Goal: Task Accomplishment & Management: Complete application form

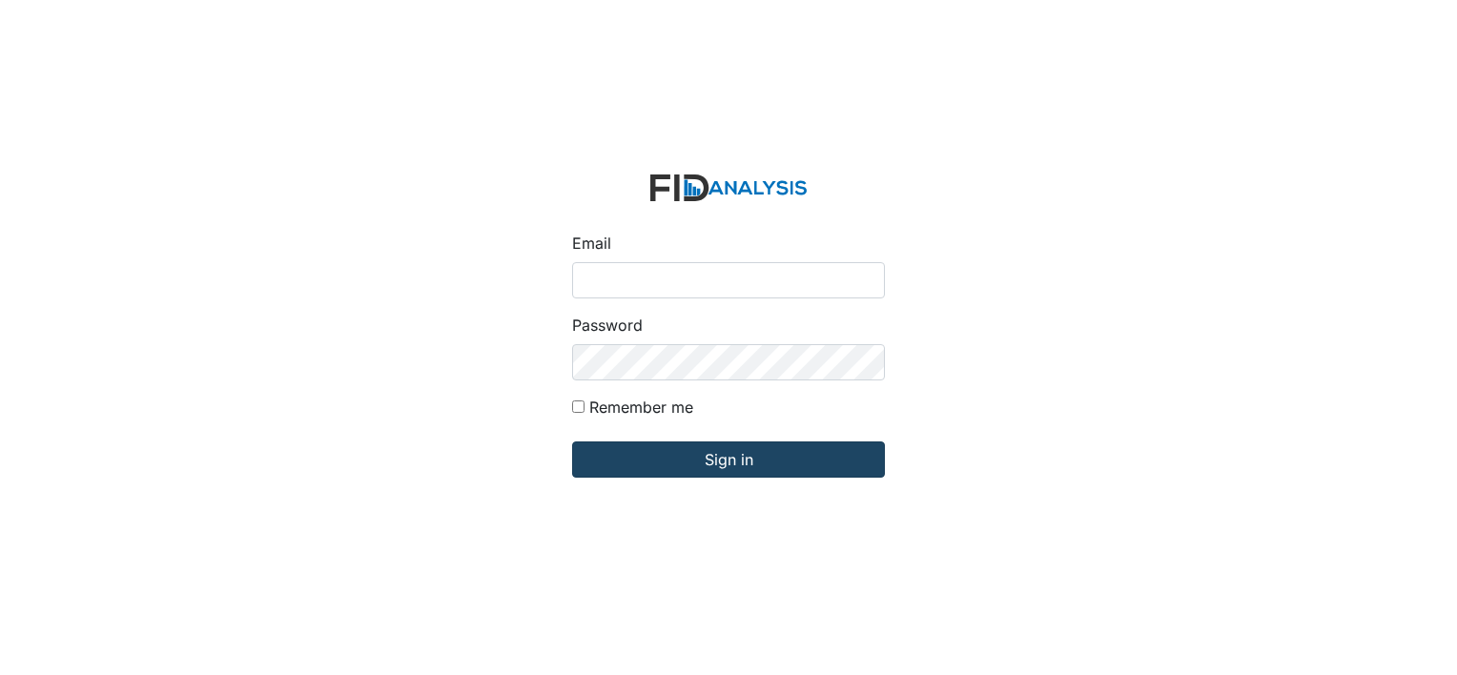
type input "[PERSON_NAME][EMAIL_ADDRESS][DOMAIN_NAME]"
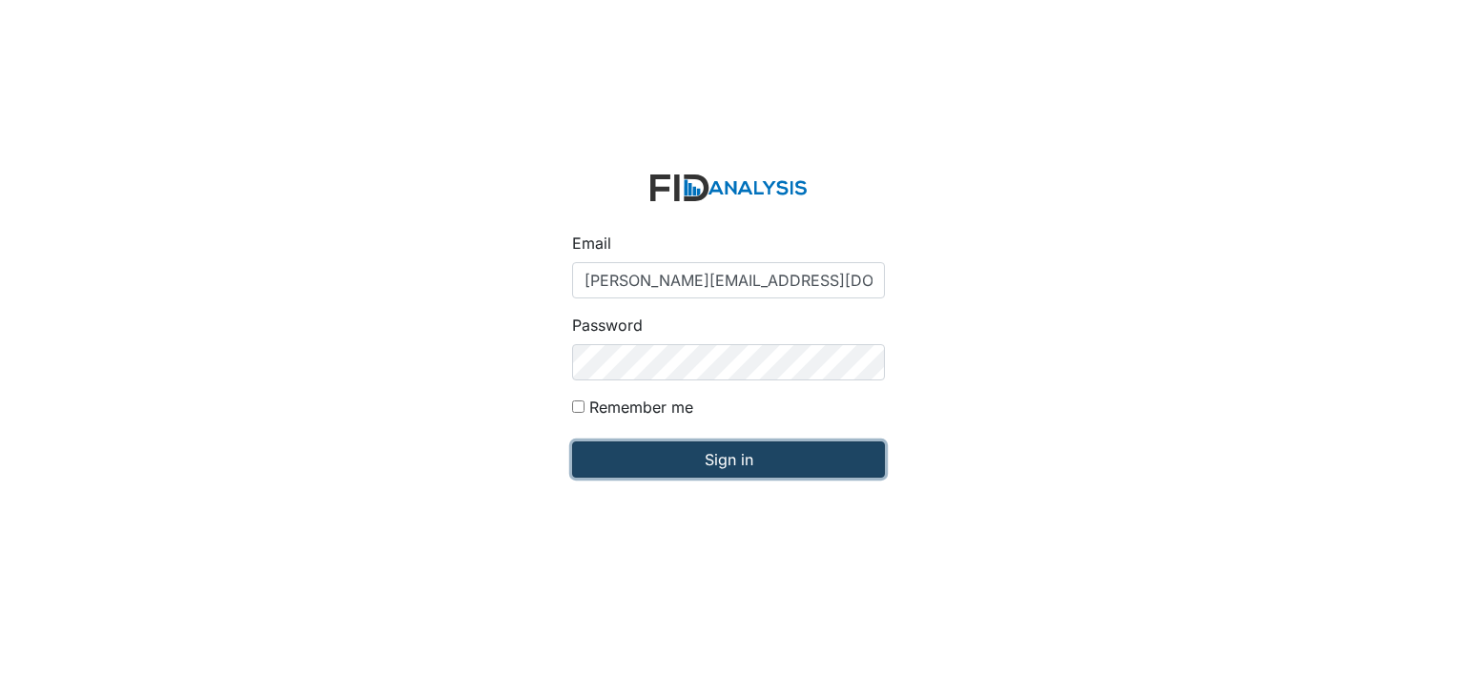
click at [640, 458] on input "Sign in" at bounding box center [728, 460] width 313 height 36
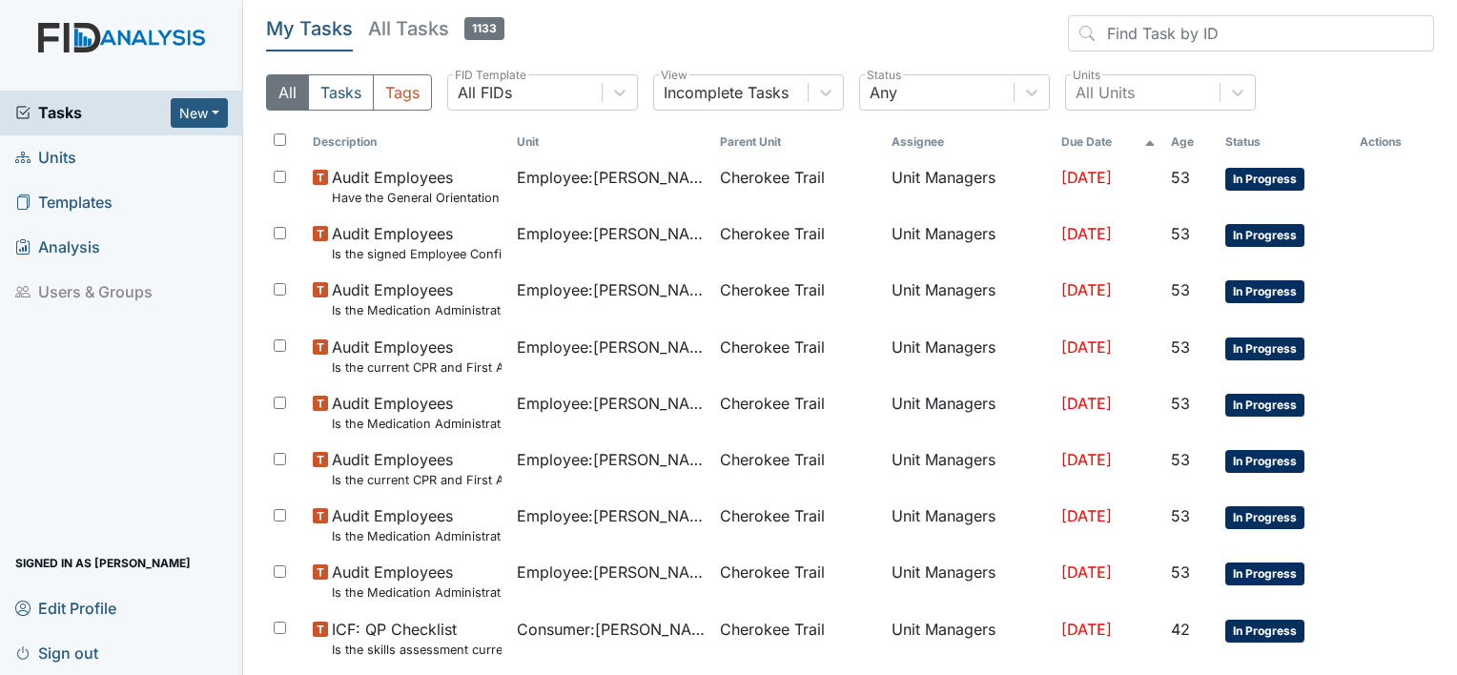
click at [80, 197] on span "Templates" at bounding box center [63, 203] width 97 height 30
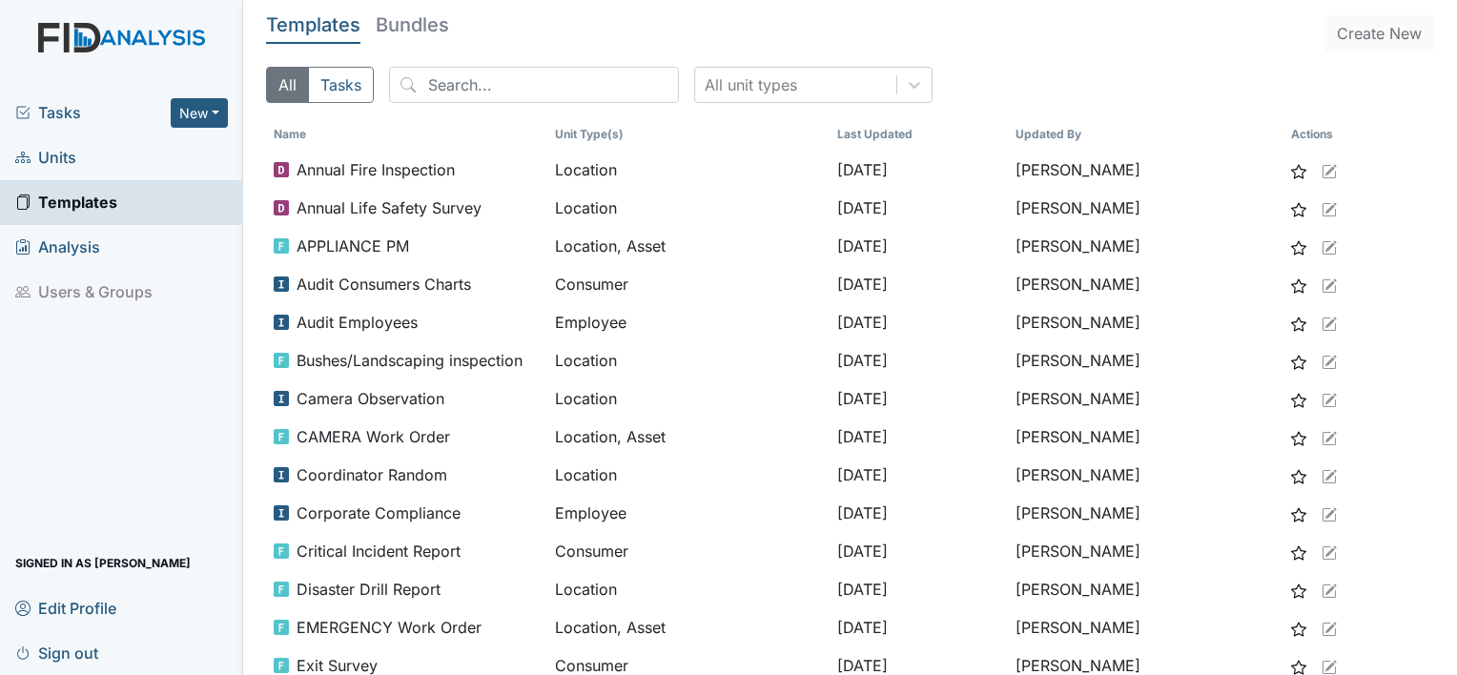
click at [64, 160] on span "Units" at bounding box center [45, 158] width 61 height 30
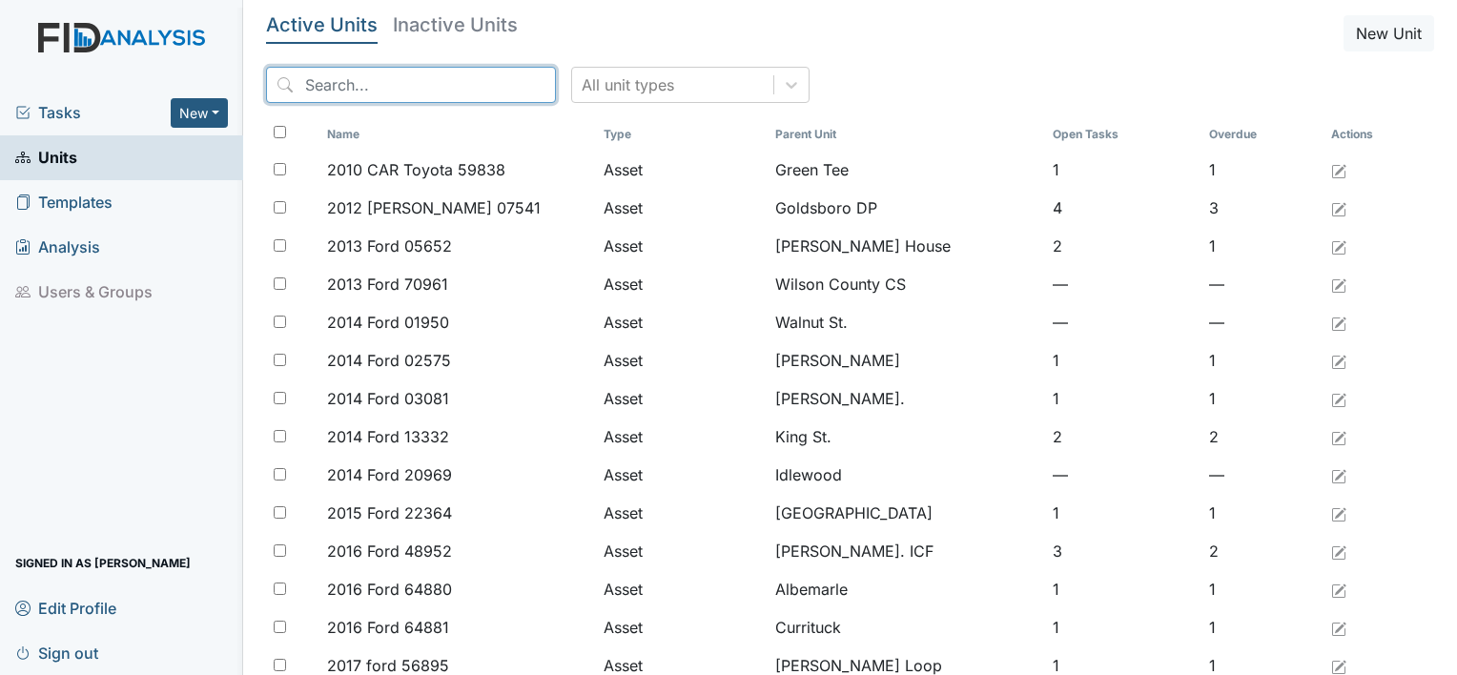
click at [362, 88] on input "search" at bounding box center [411, 85] width 290 height 36
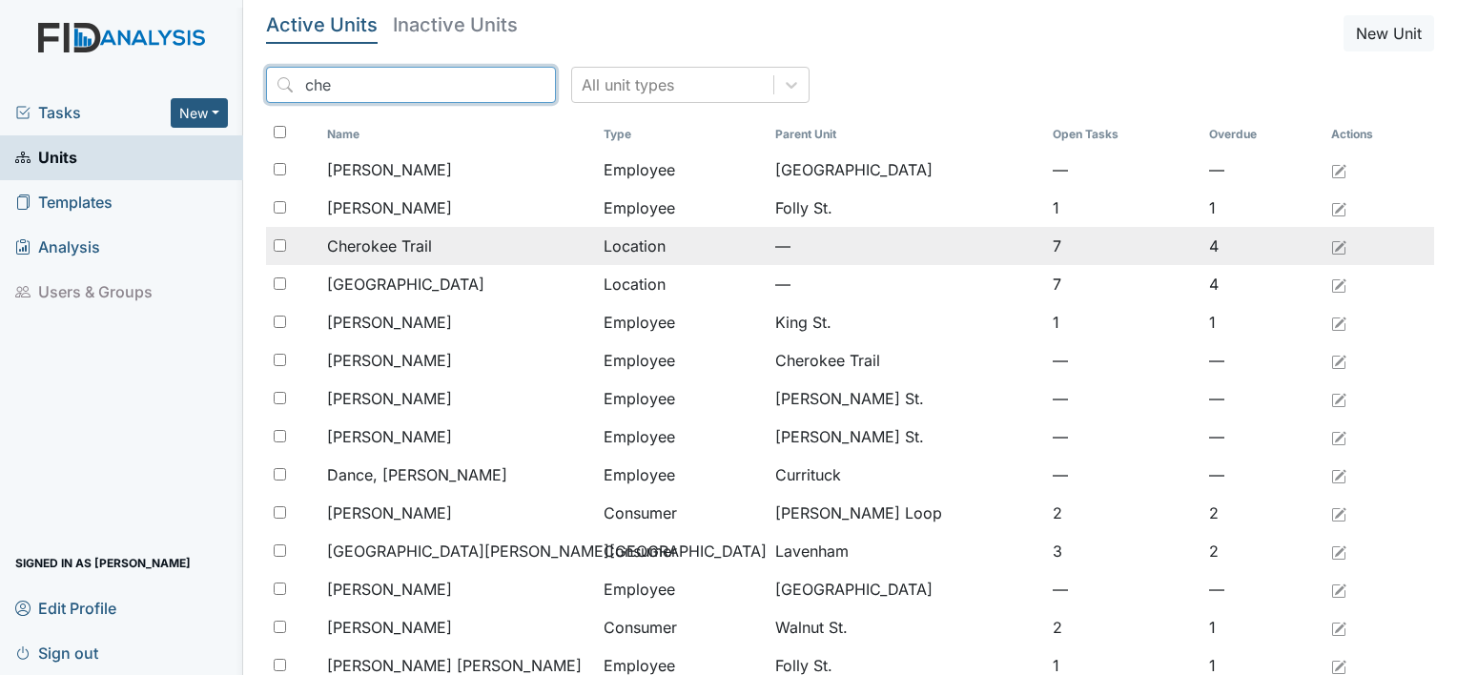
type input "che"
click at [364, 248] on span "Cherokee Trail" at bounding box center [379, 246] width 105 height 23
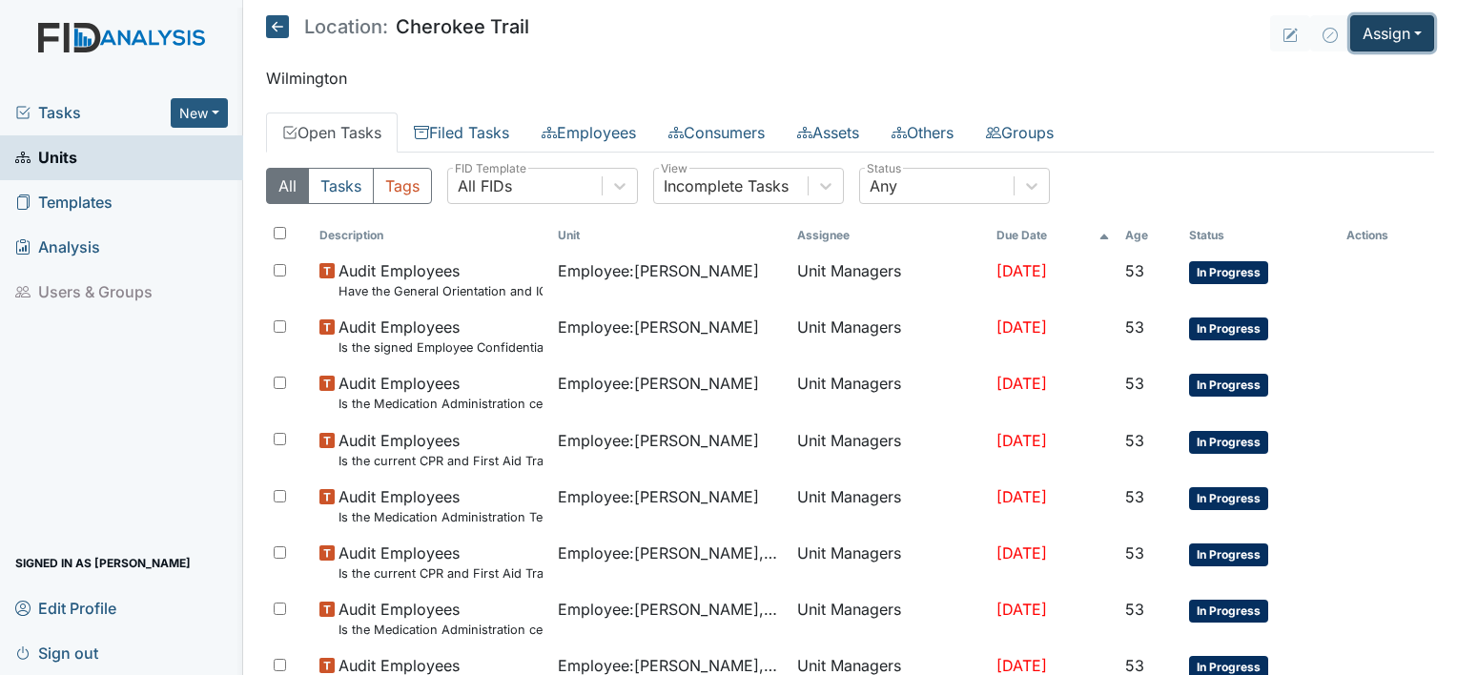
click at [1400, 35] on button "Assign" at bounding box center [1392, 33] width 84 height 36
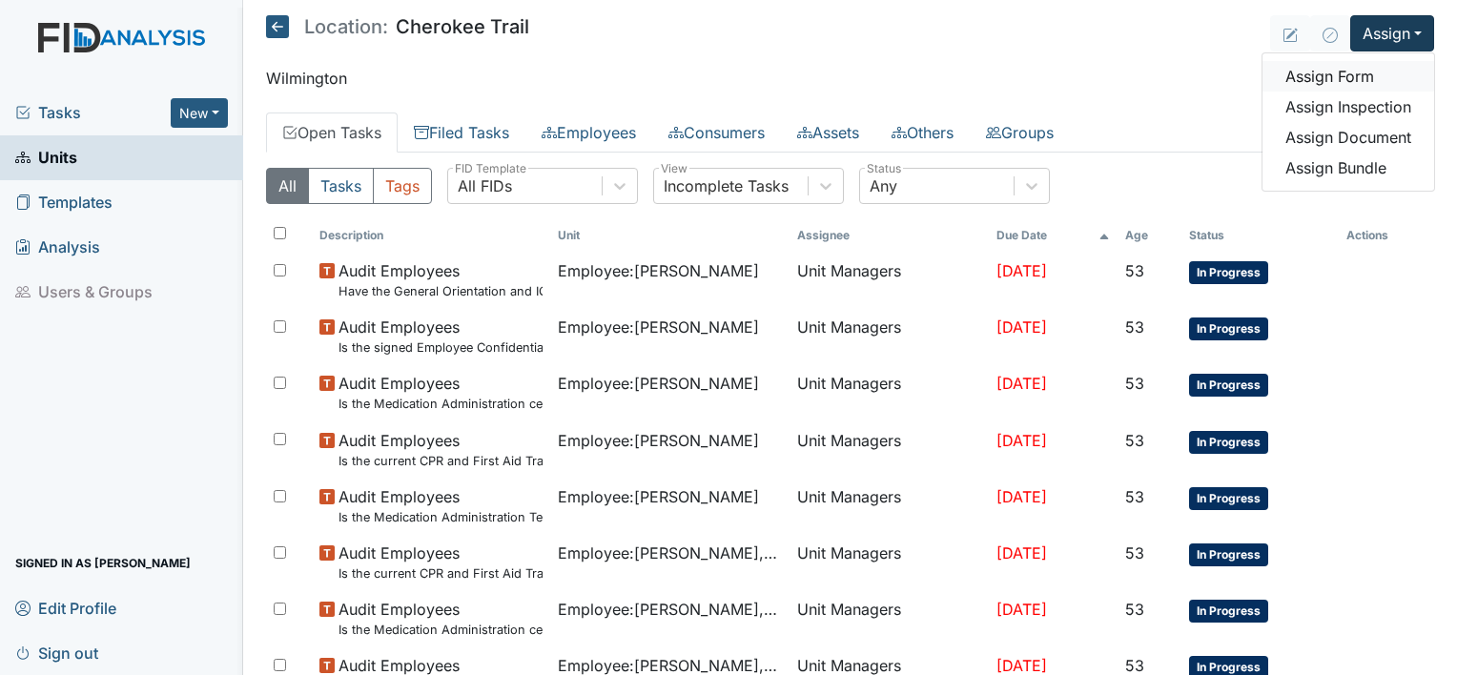
click at [1340, 75] on link "Assign Form" at bounding box center [1349, 76] width 172 height 31
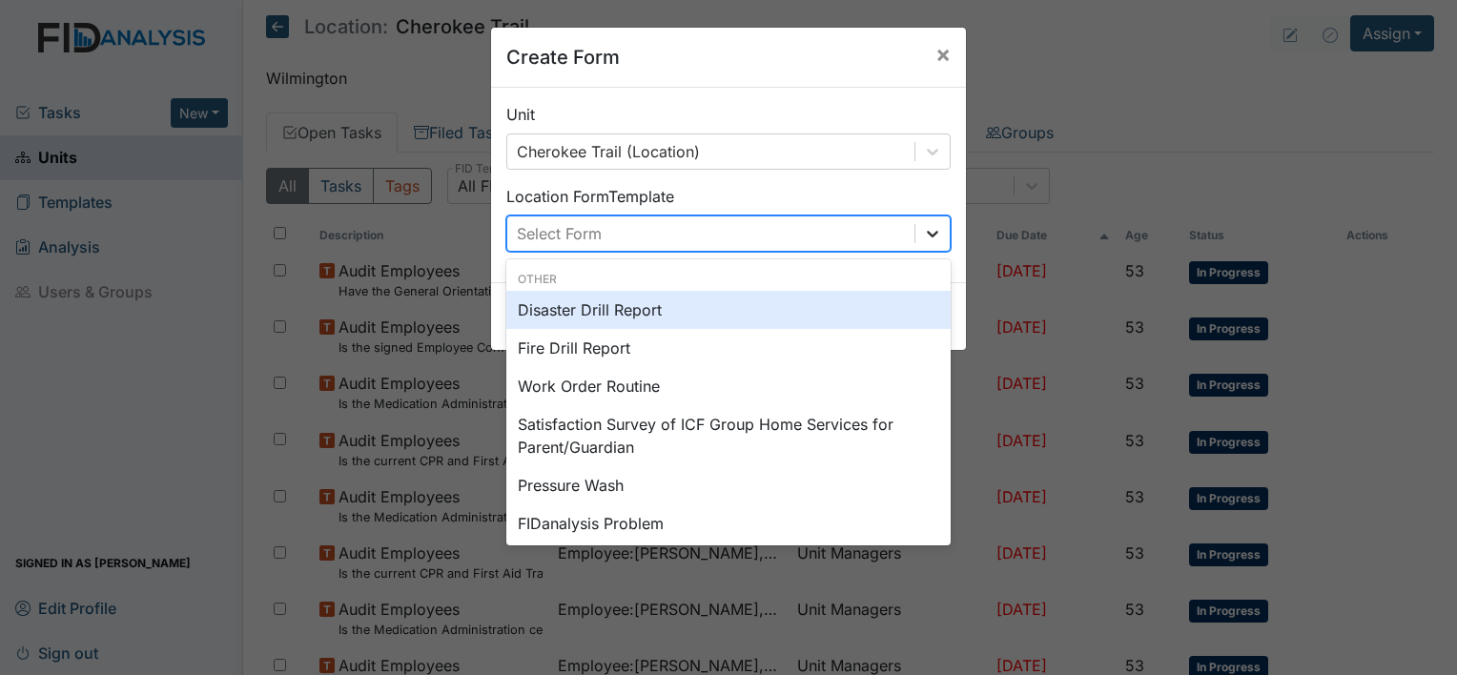
click at [933, 233] on icon at bounding box center [932, 233] width 19 height 19
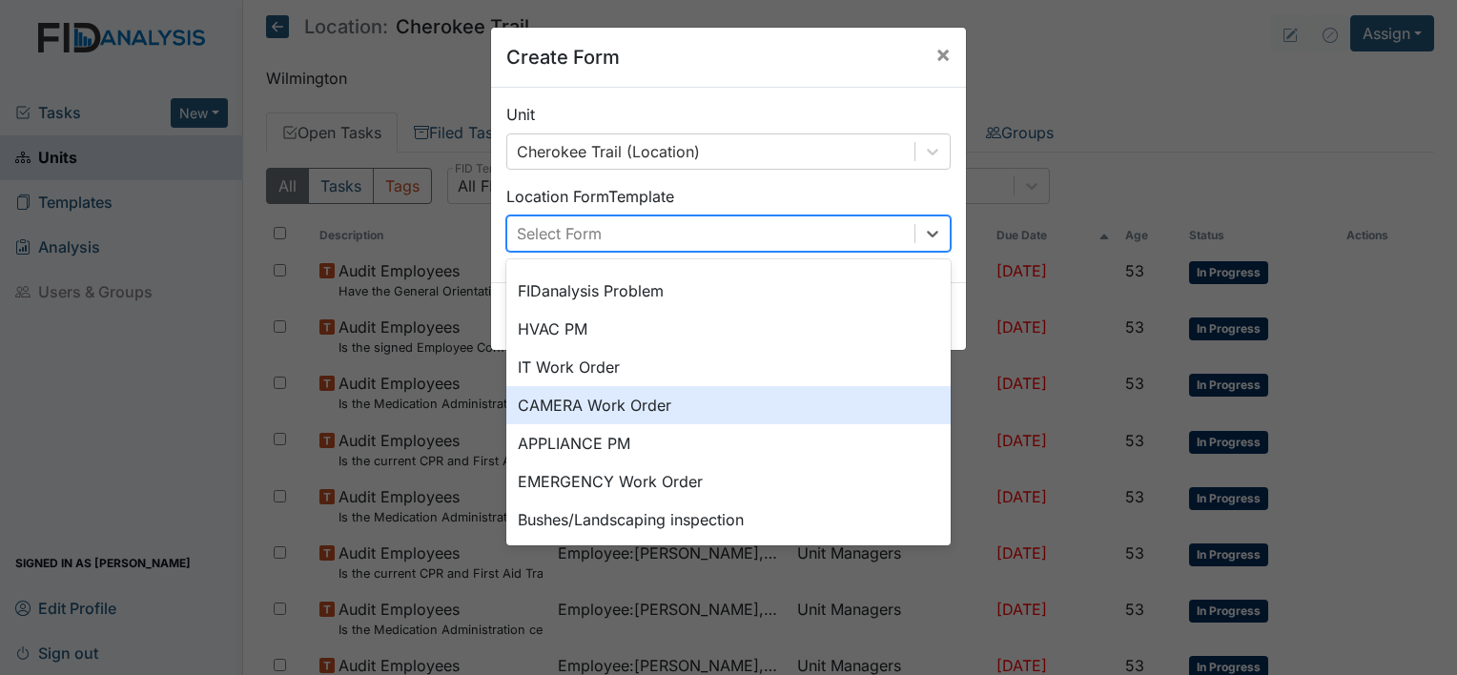
scroll to position [237, 0]
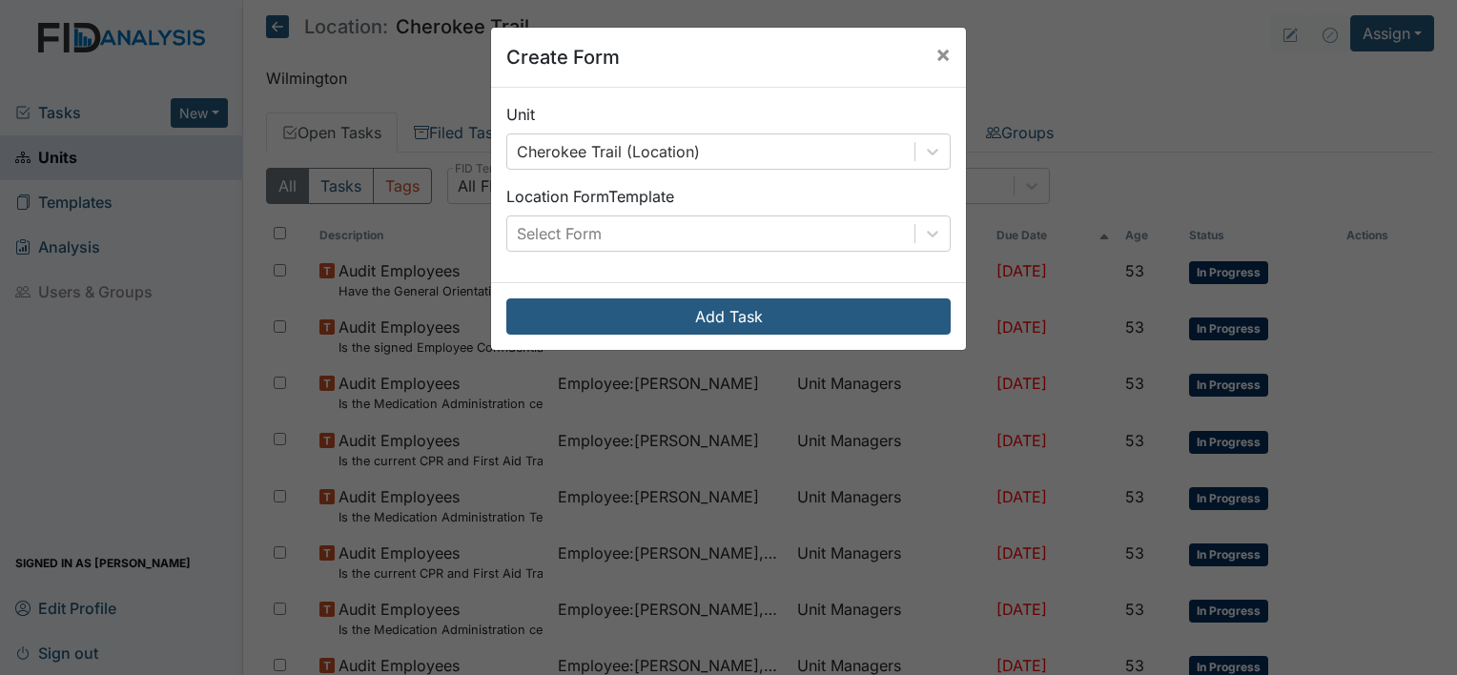
click at [187, 60] on div "Create Form × Unit Cherokee Trail (Location) Location Form Template Select Form…" at bounding box center [728, 337] width 1457 height 675
click at [936, 50] on span "×" at bounding box center [943, 54] width 15 height 28
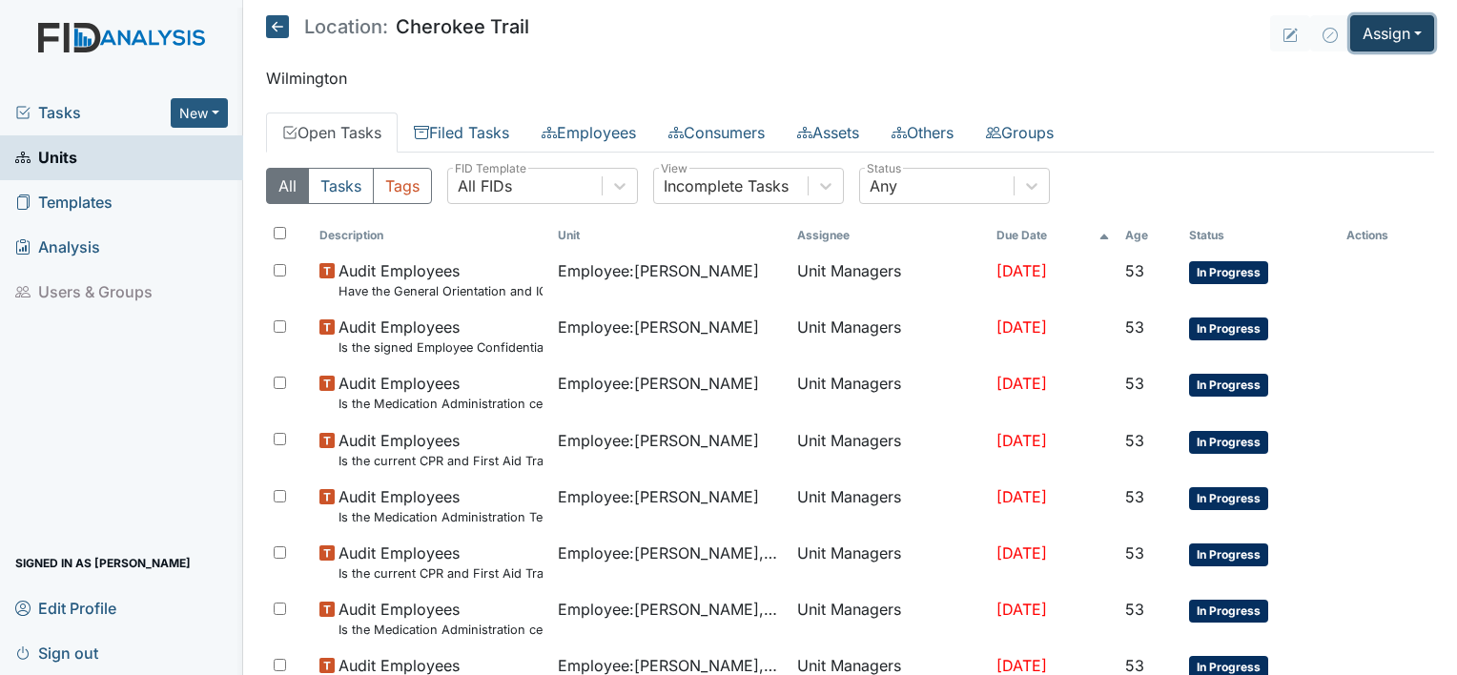
click at [1404, 39] on button "Assign" at bounding box center [1392, 33] width 84 height 36
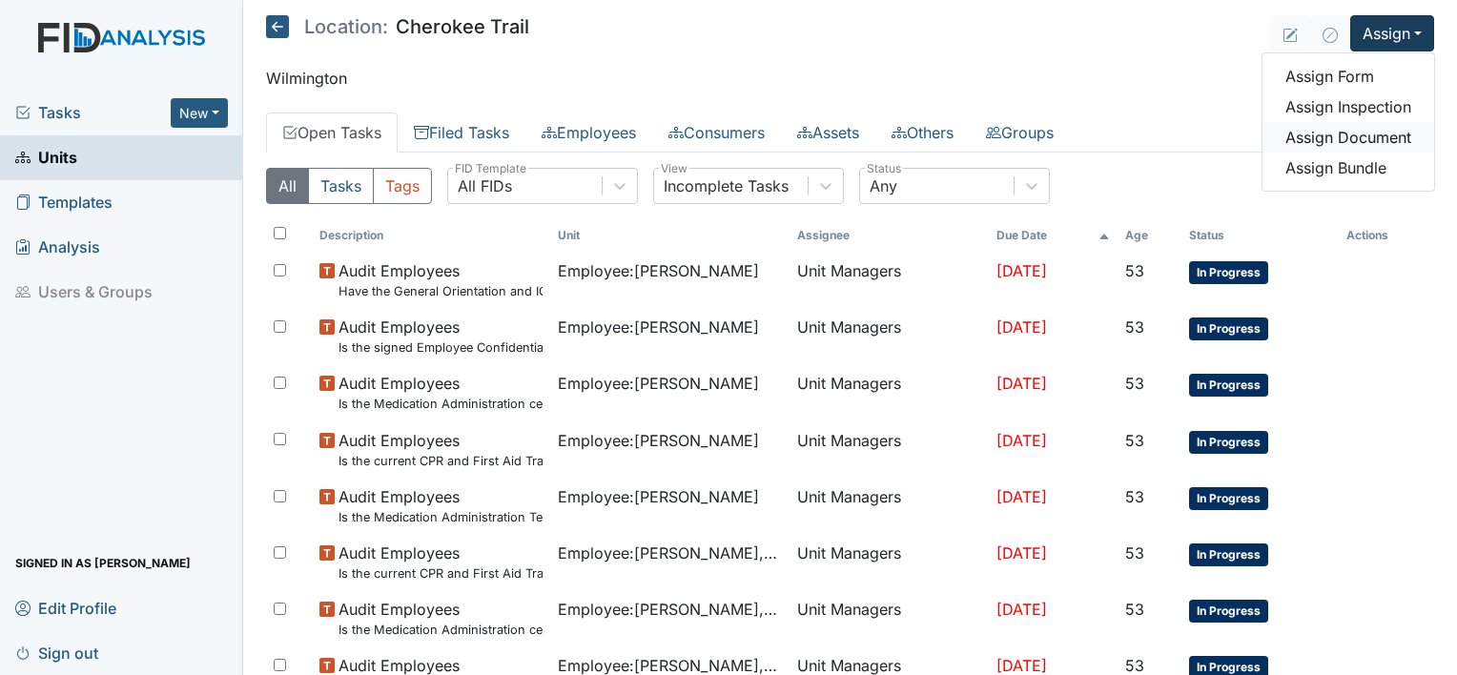
click at [1373, 140] on link "Assign Document" at bounding box center [1349, 137] width 172 height 31
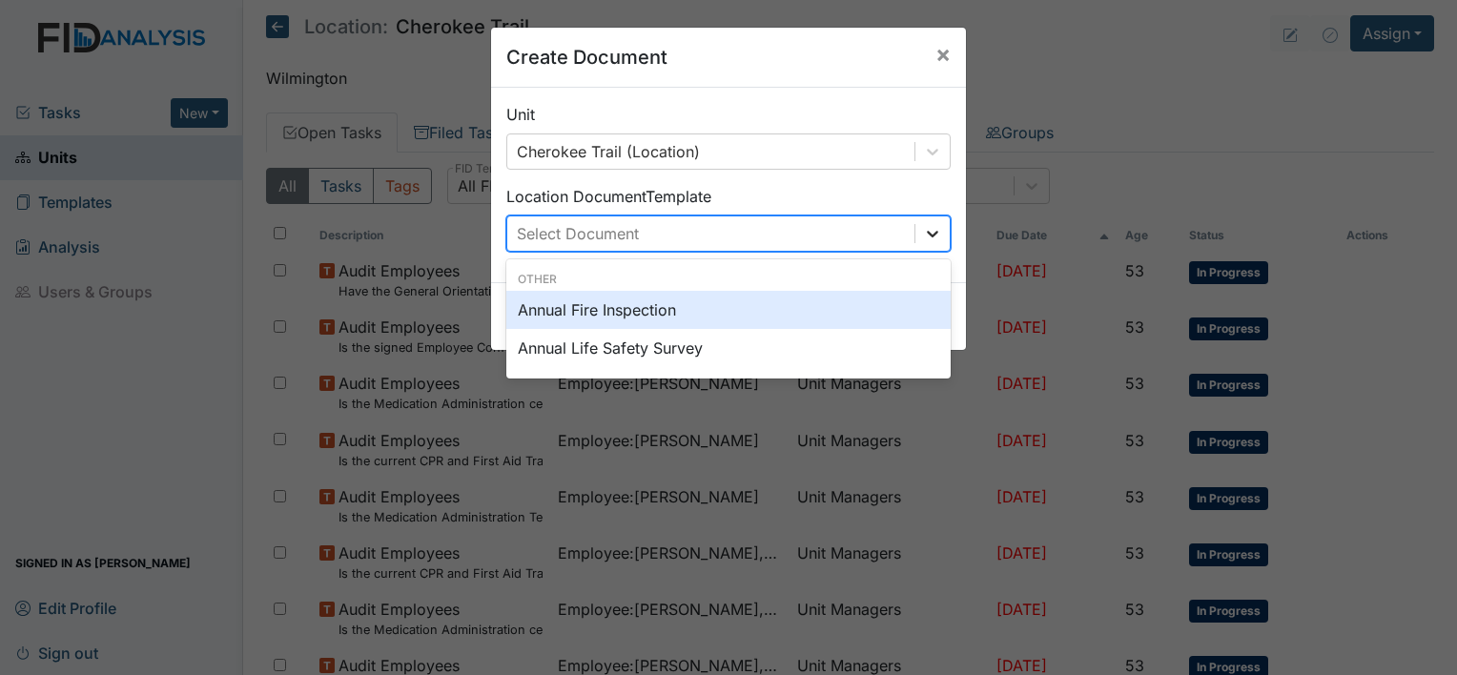
click at [932, 233] on icon at bounding box center [932, 233] width 19 height 19
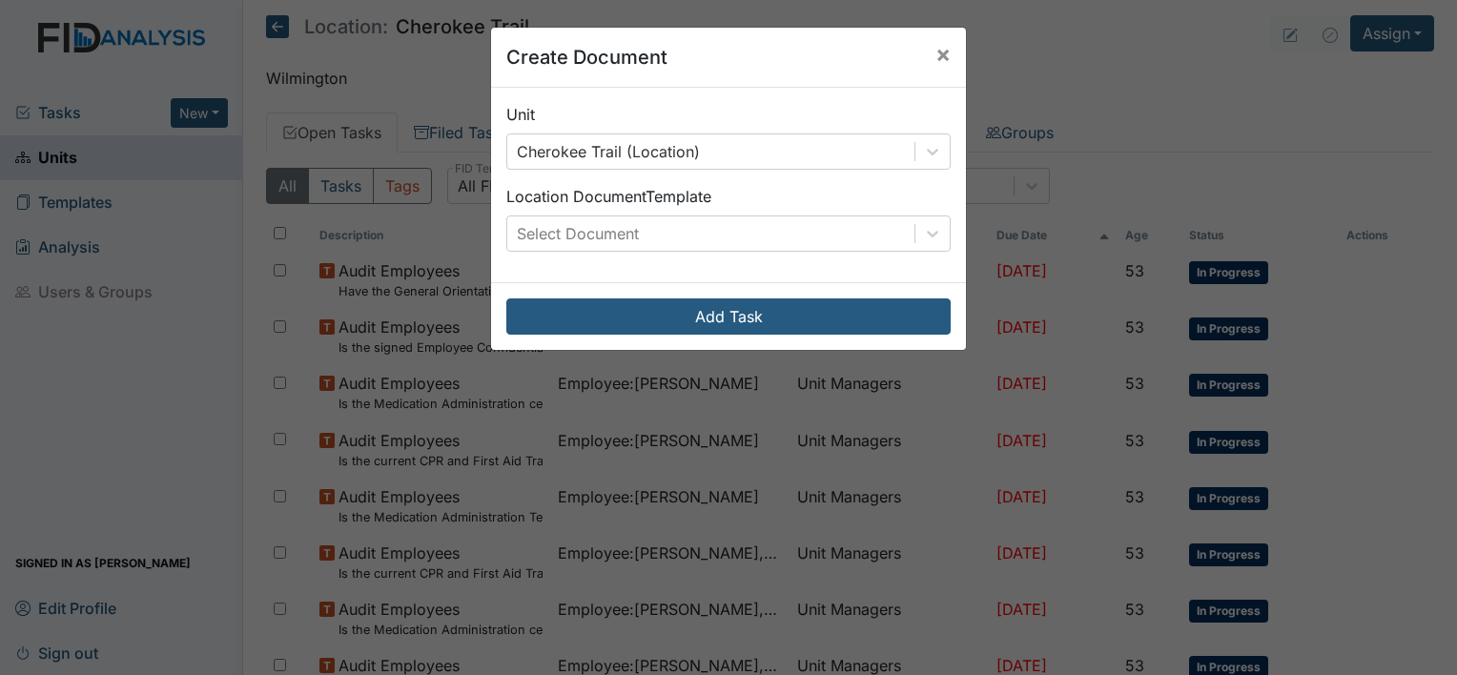
click at [1366, 61] on div "Create Document × Unit Cherokee Trail (Location) Location Document Template Sel…" at bounding box center [728, 337] width 1457 height 675
click at [946, 52] on button "×" at bounding box center [943, 54] width 46 height 53
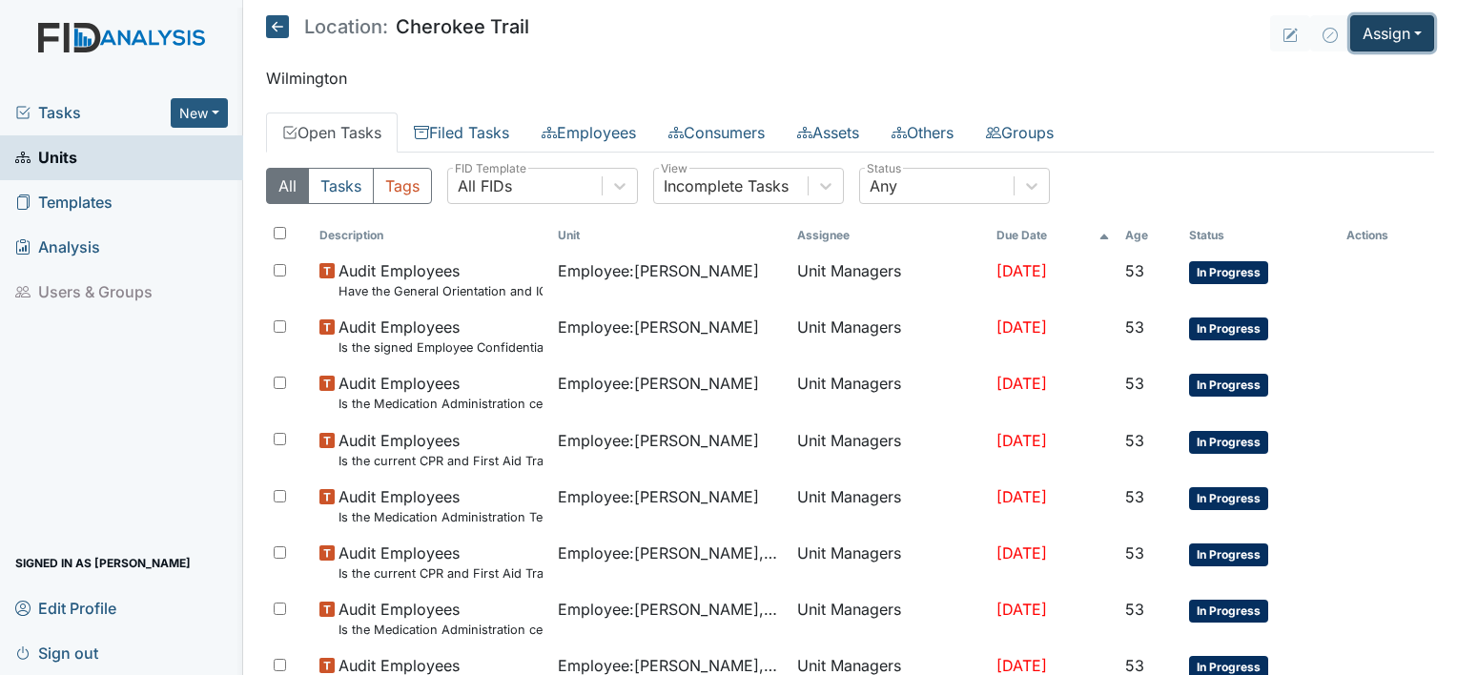
click at [1389, 30] on button "Assign" at bounding box center [1392, 33] width 84 height 36
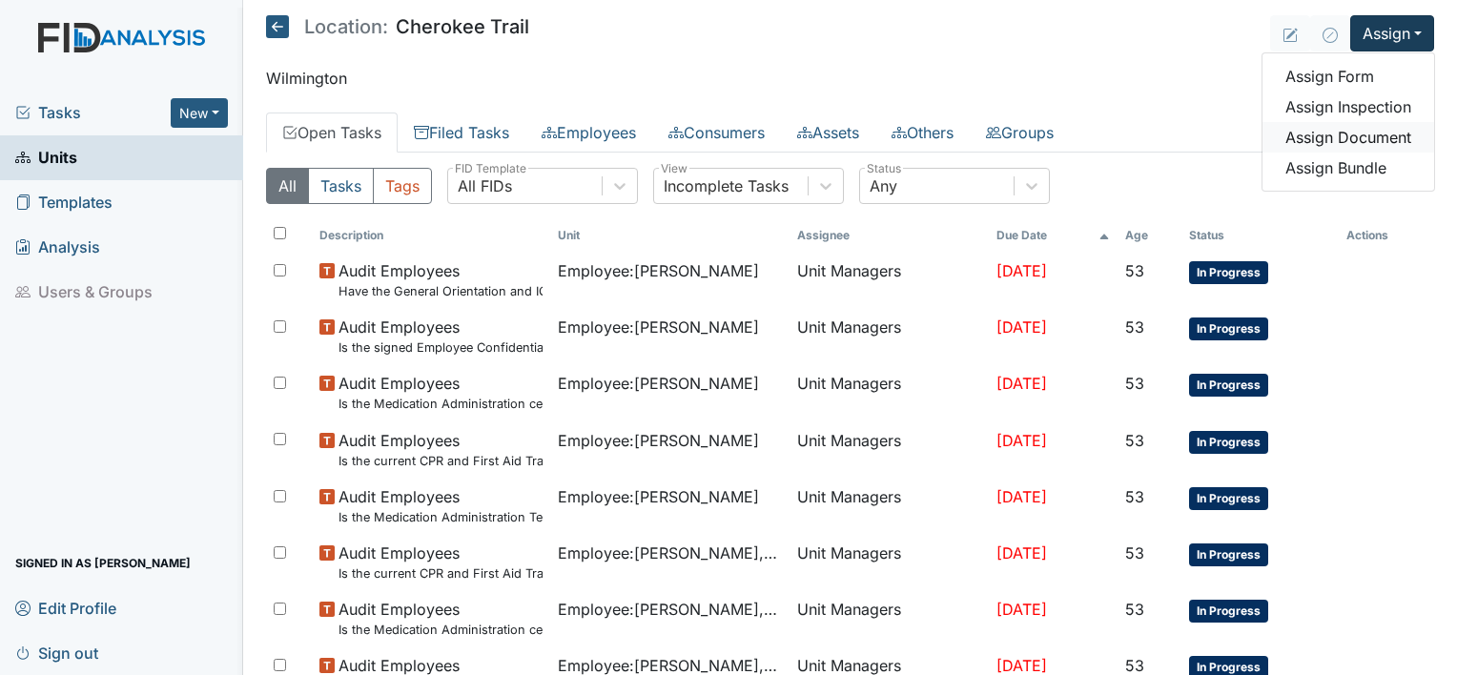
click at [1335, 137] on link "Assign Document" at bounding box center [1349, 137] width 172 height 31
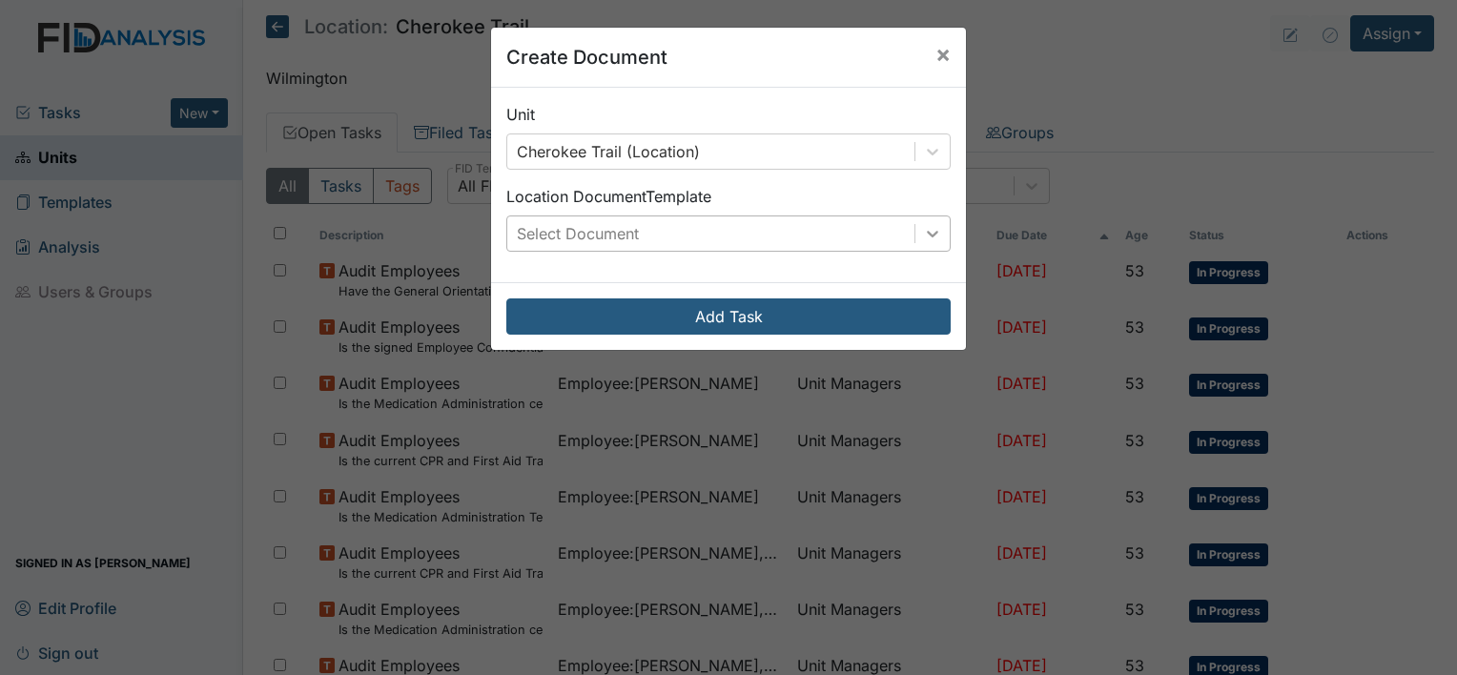
click at [931, 237] on icon at bounding box center [932, 233] width 19 height 19
click at [936, 52] on span "×" at bounding box center [943, 54] width 15 height 28
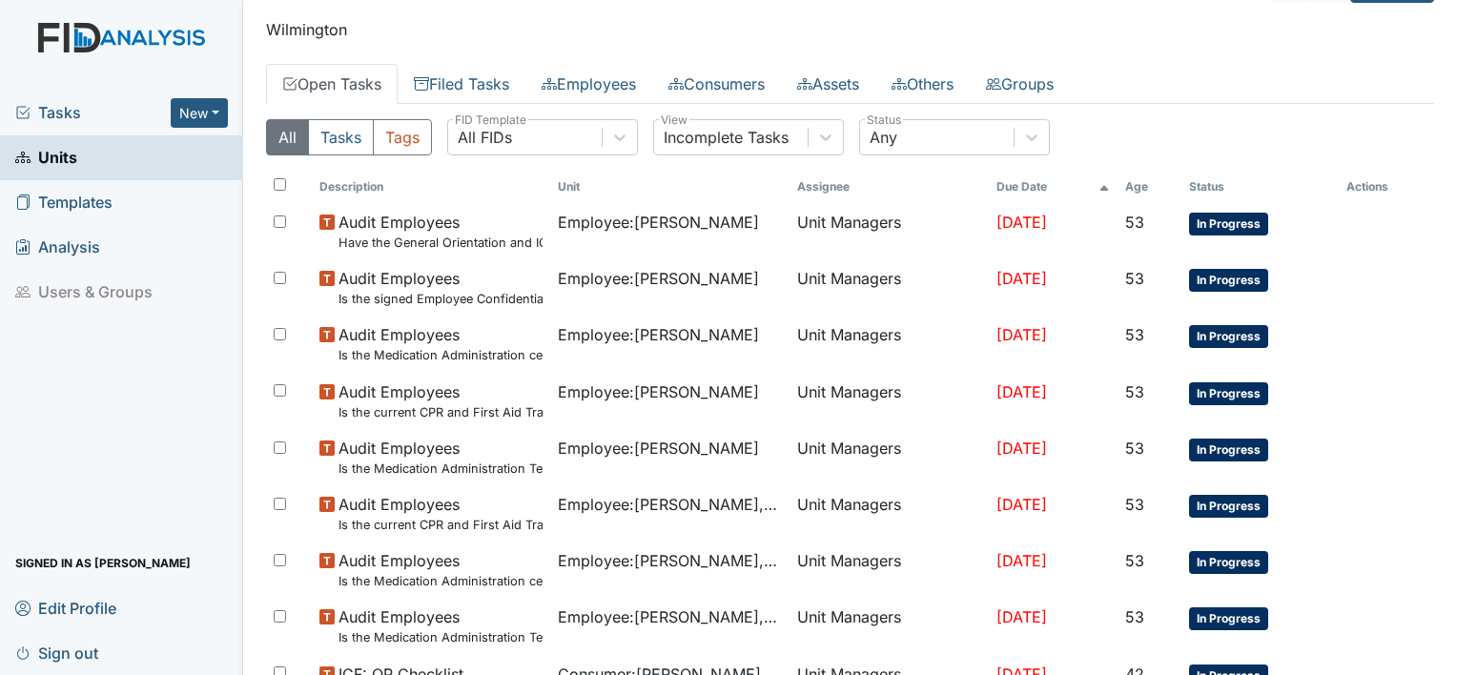
scroll to position [0, 0]
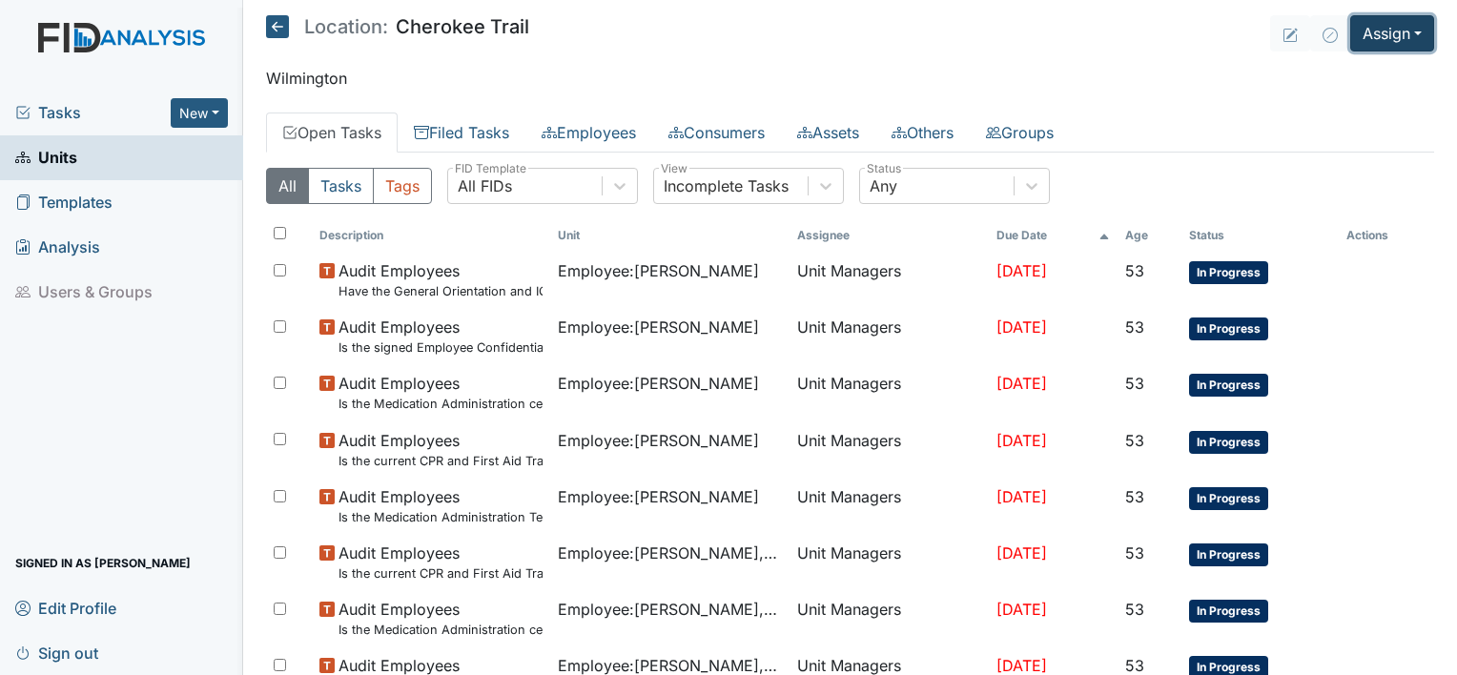
click at [1399, 36] on button "Assign" at bounding box center [1392, 33] width 84 height 36
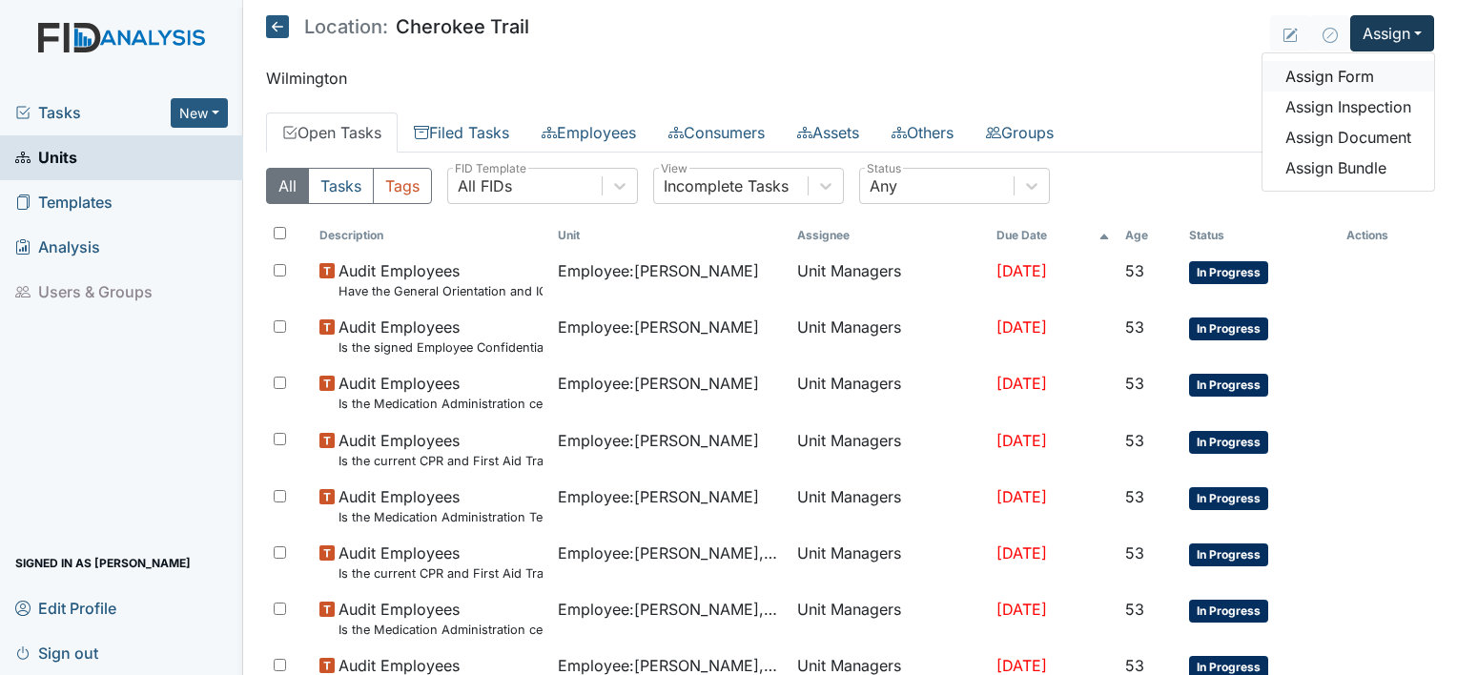
click at [1335, 75] on link "Assign Form" at bounding box center [1349, 76] width 172 height 31
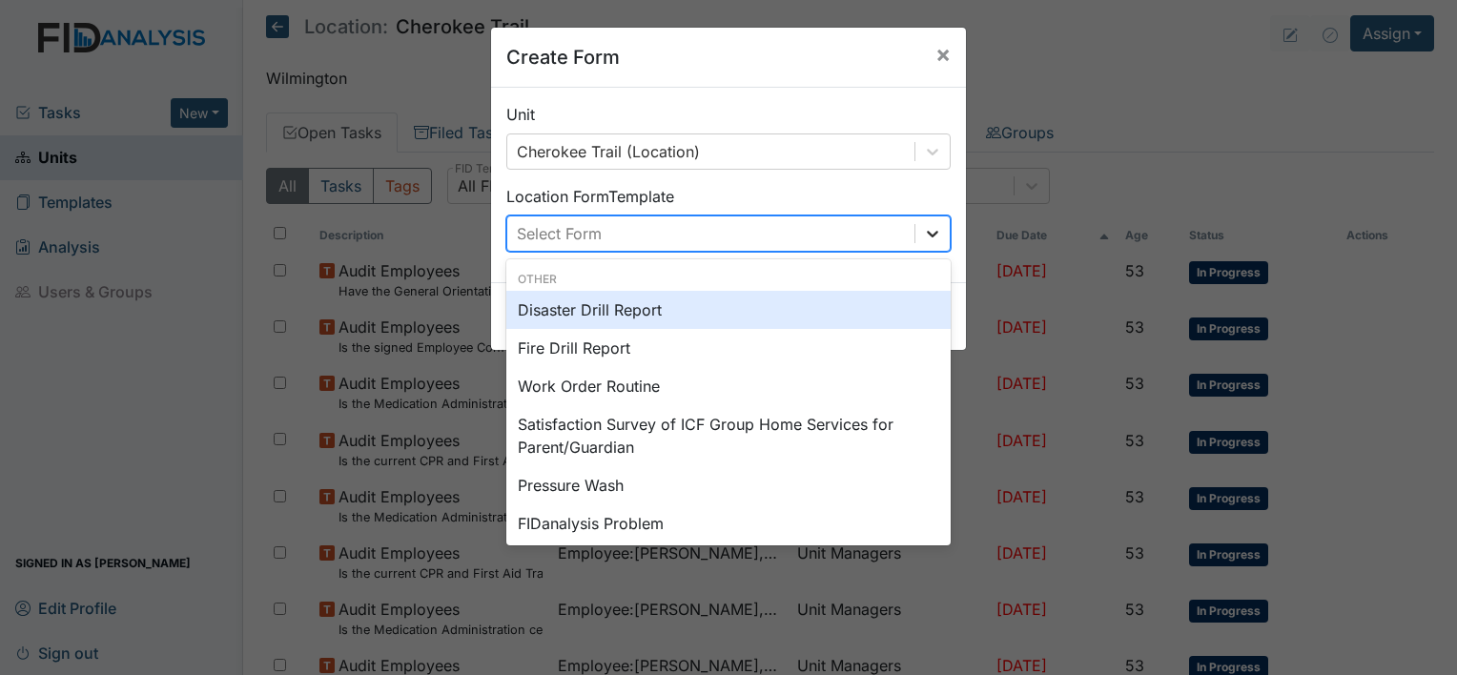
click at [929, 233] on icon at bounding box center [932, 234] width 11 height 7
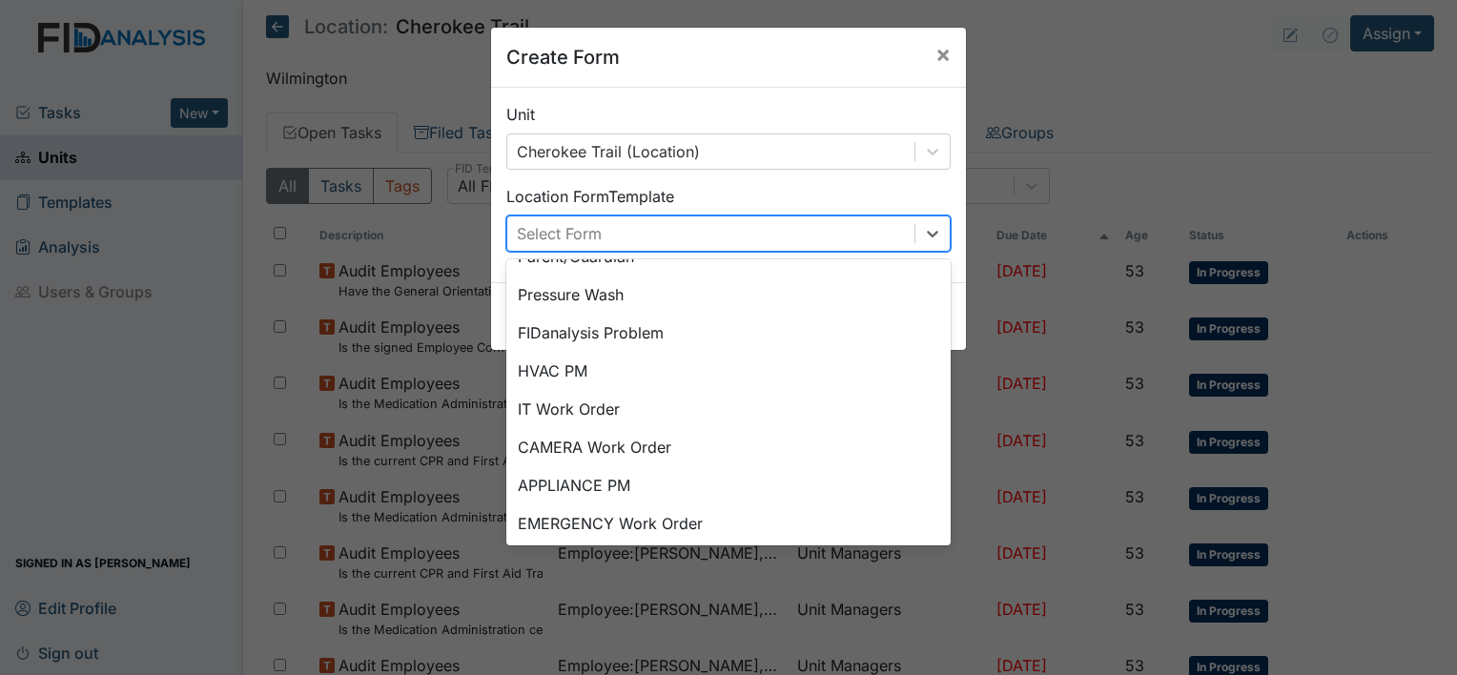
scroll to position [237, 0]
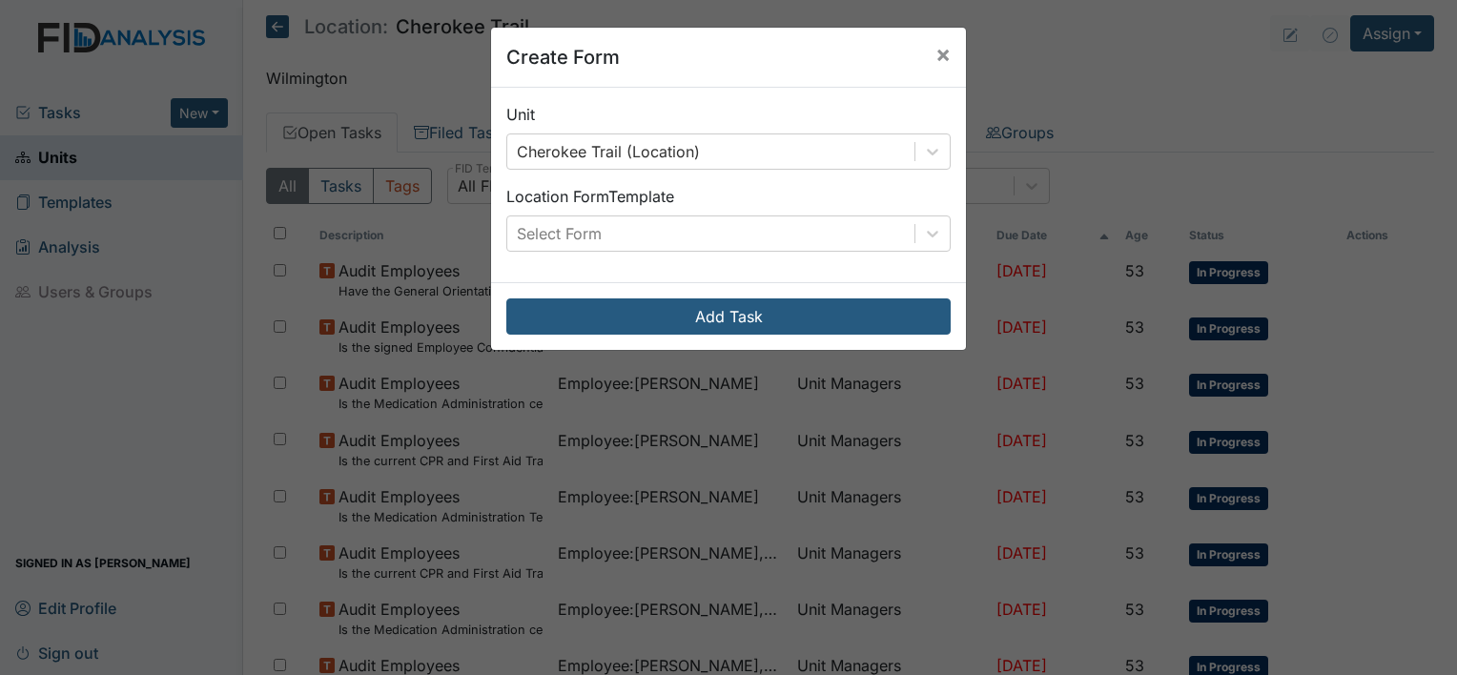
click at [1061, 59] on div "Create Form × Unit Cherokee Trail (Location) Location Form Template Select Form…" at bounding box center [728, 337] width 1457 height 675
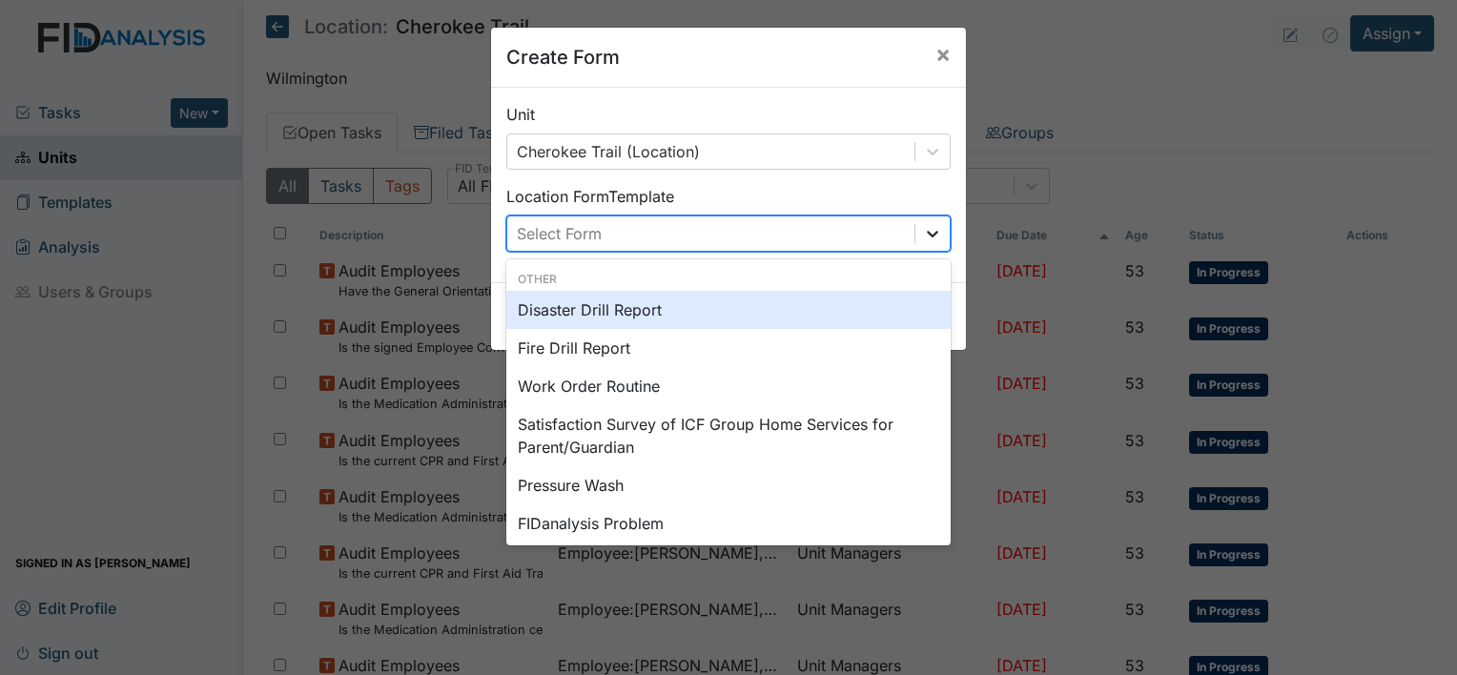
click at [927, 235] on icon at bounding box center [932, 234] width 11 height 7
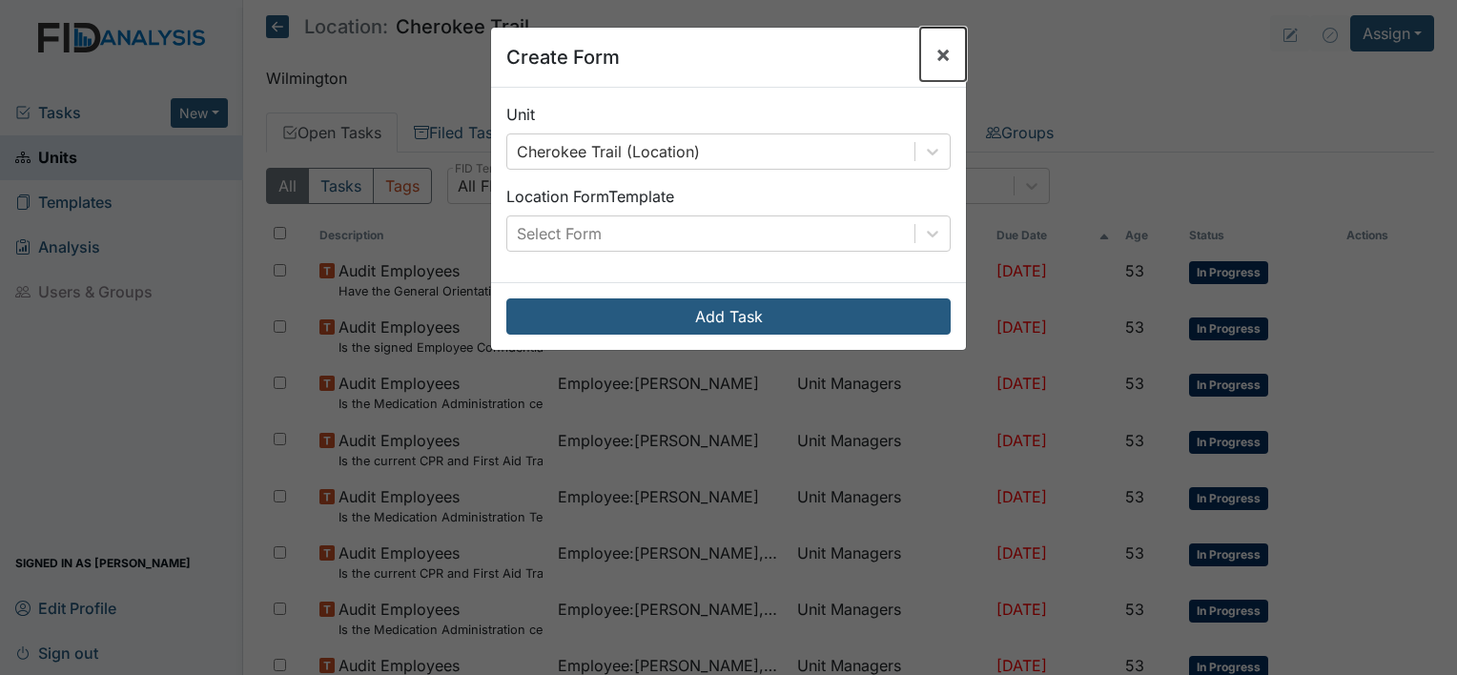
click at [936, 51] on span "×" at bounding box center [943, 54] width 15 height 28
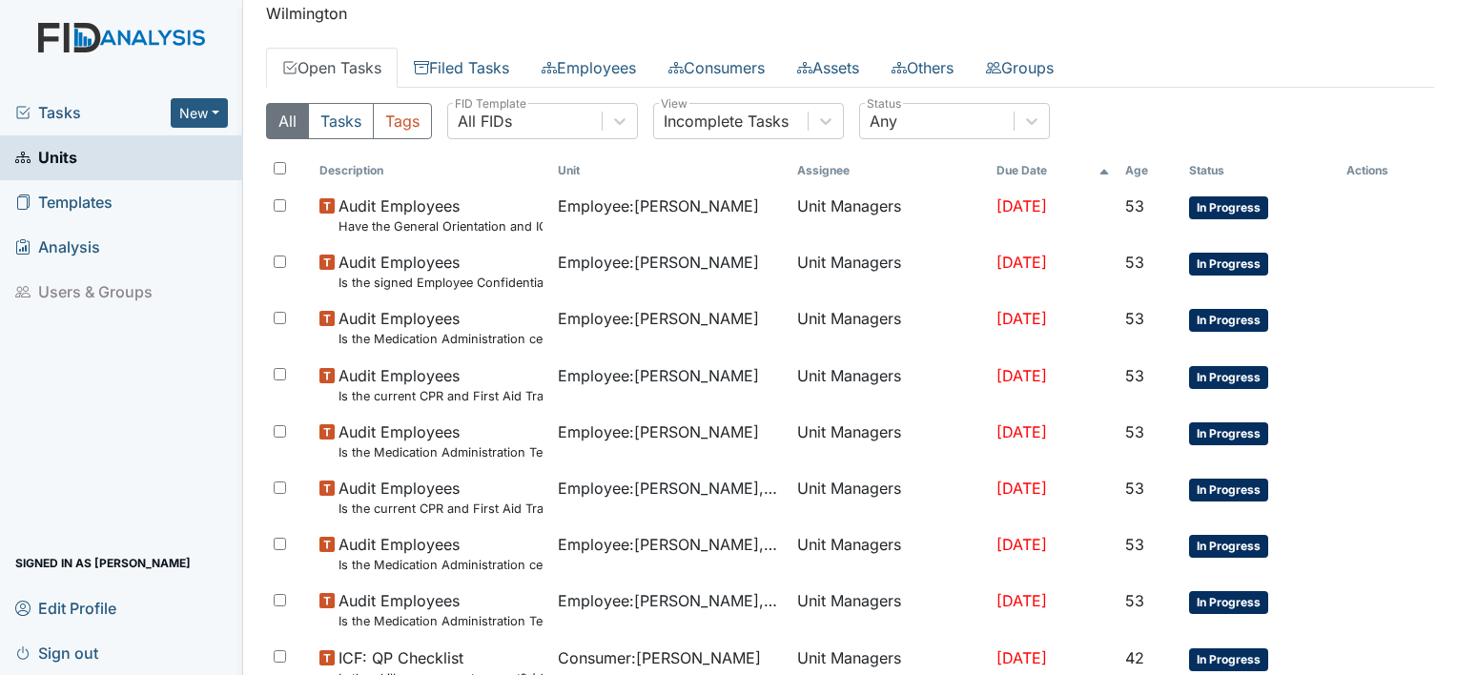
scroll to position [0, 0]
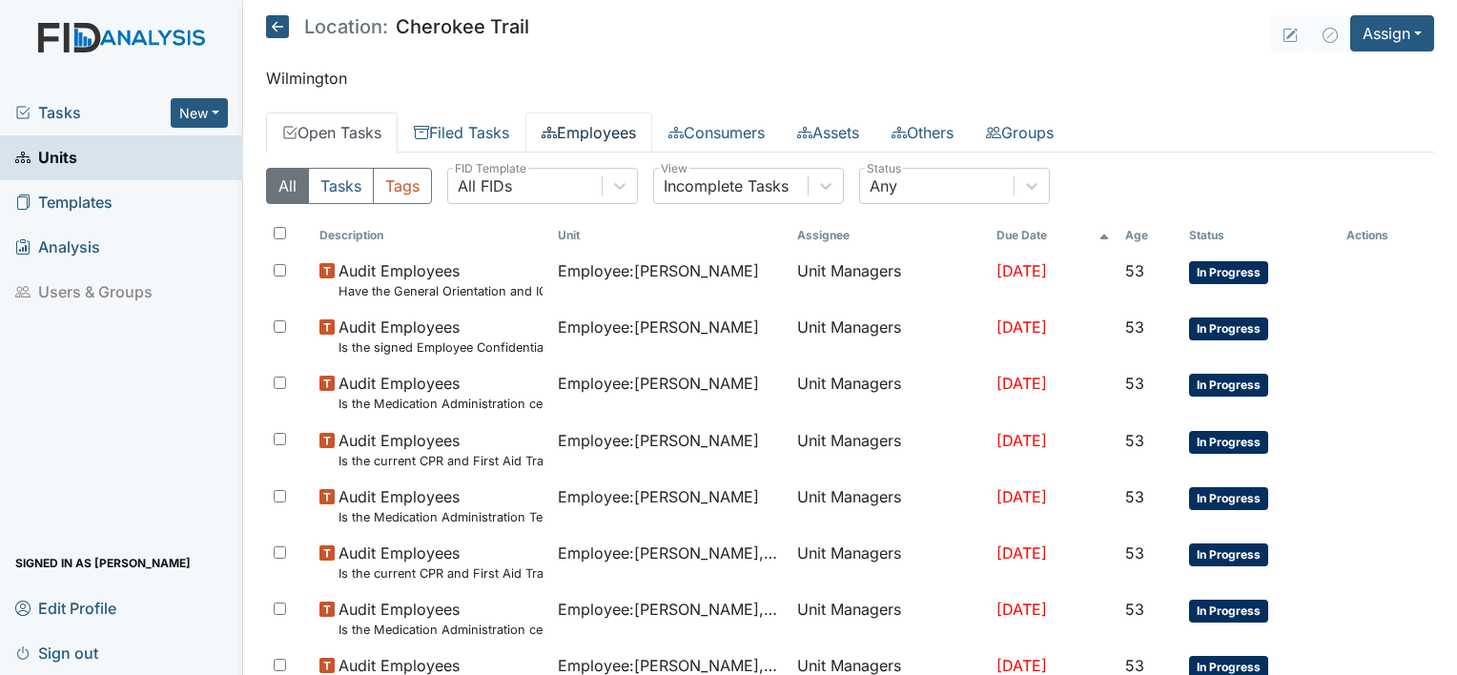
click at [623, 139] on link "Employees" at bounding box center [588, 133] width 127 height 40
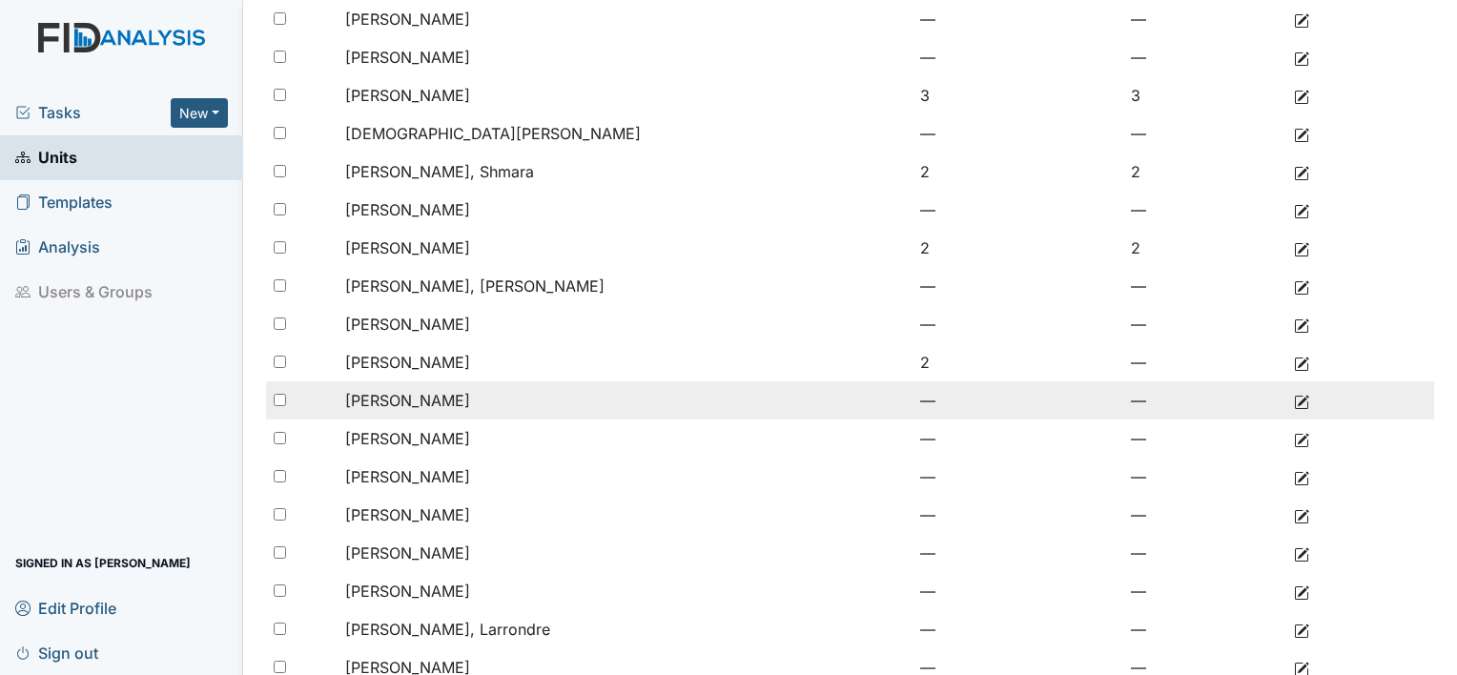
scroll to position [530, 0]
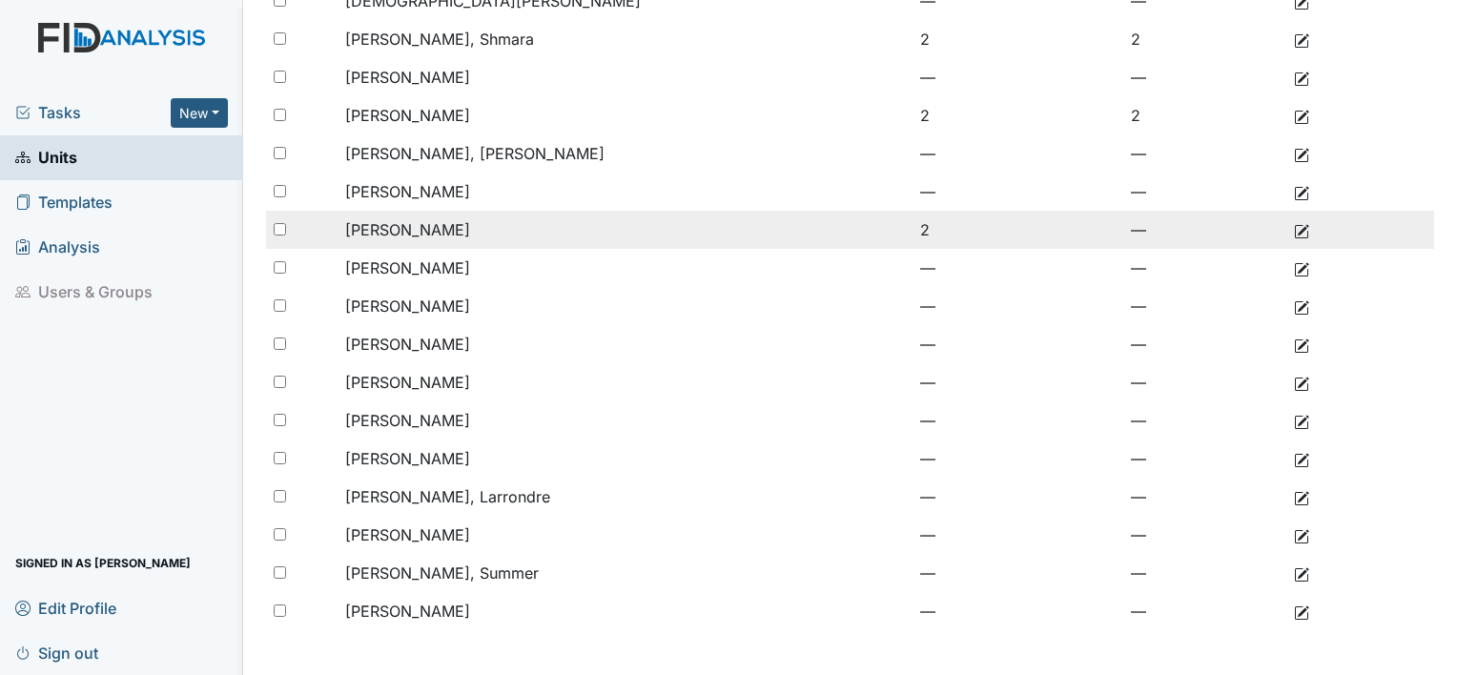
click at [434, 230] on span "[PERSON_NAME]" at bounding box center [407, 229] width 125 height 19
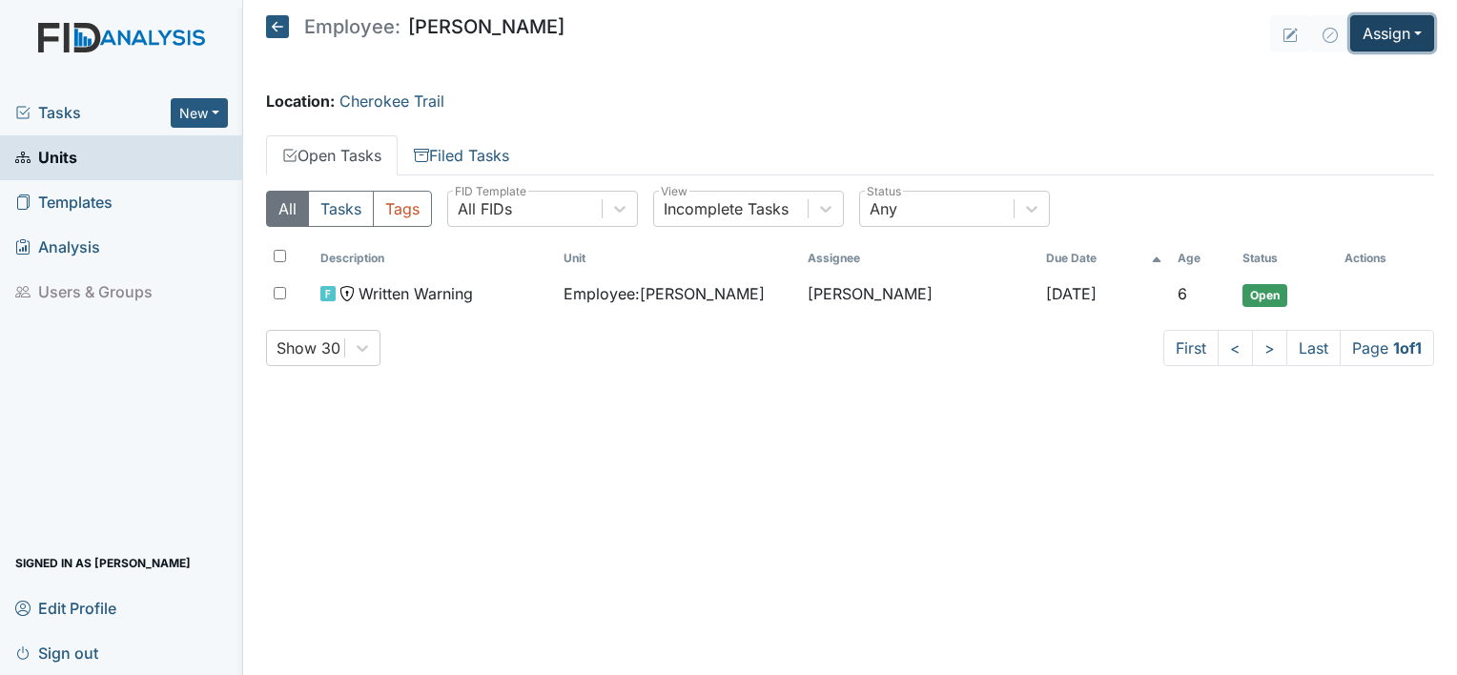
click at [1423, 31] on button "Assign" at bounding box center [1392, 33] width 84 height 36
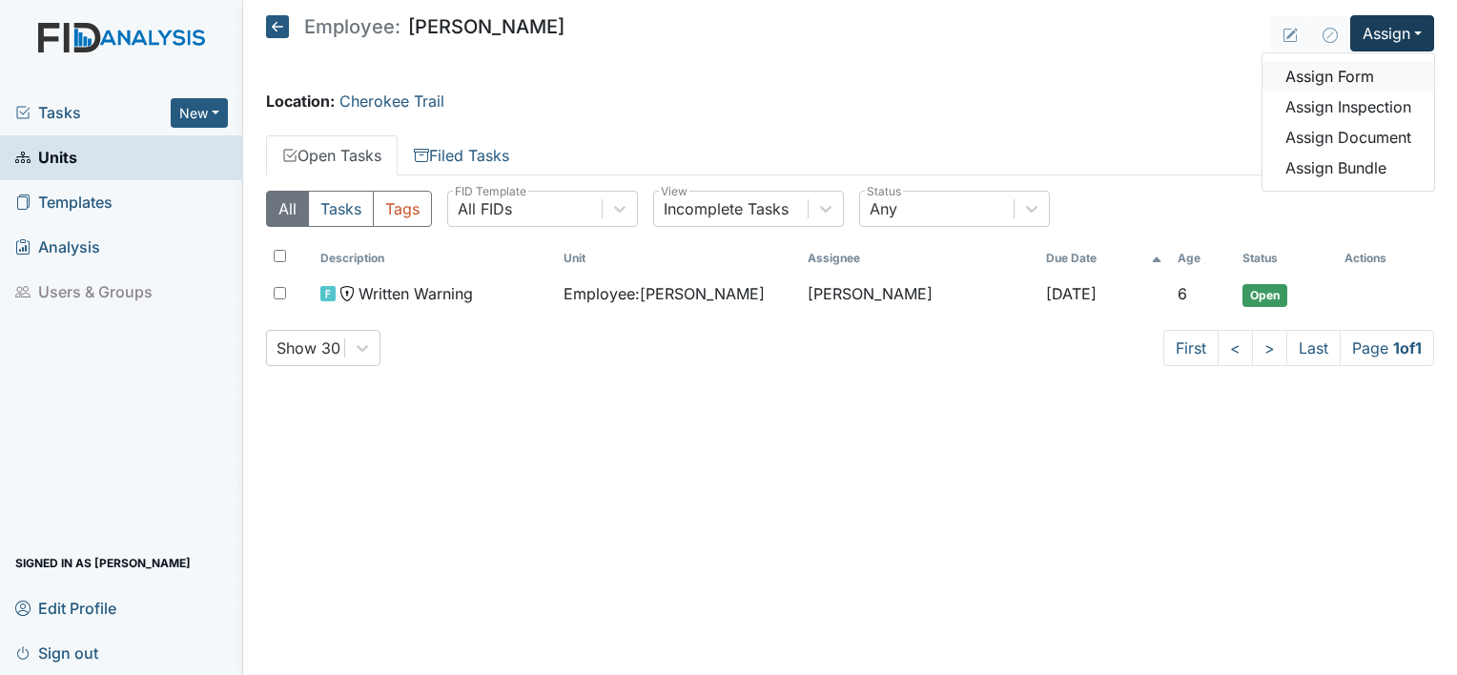
click at [1370, 75] on link "Assign Form" at bounding box center [1349, 76] width 172 height 31
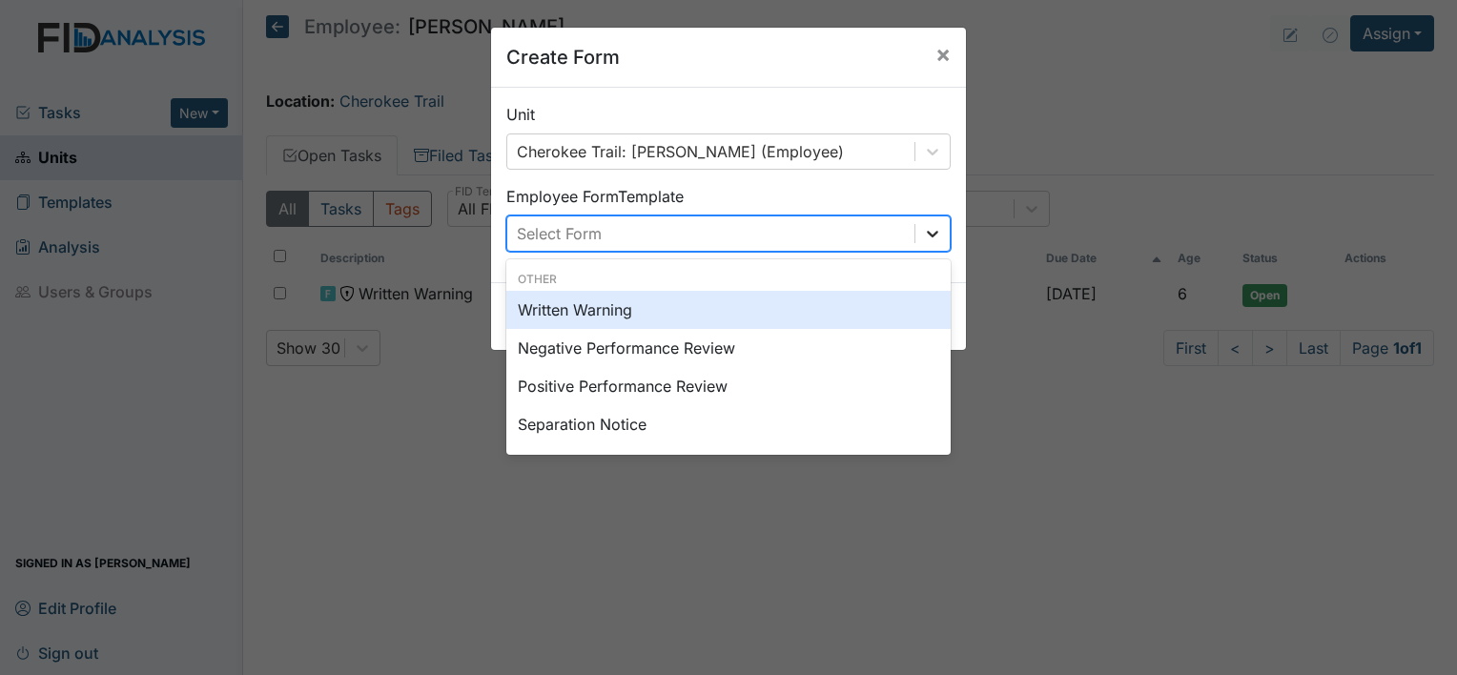
click at [929, 233] on icon at bounding box center [932, 234] width 11 height 7
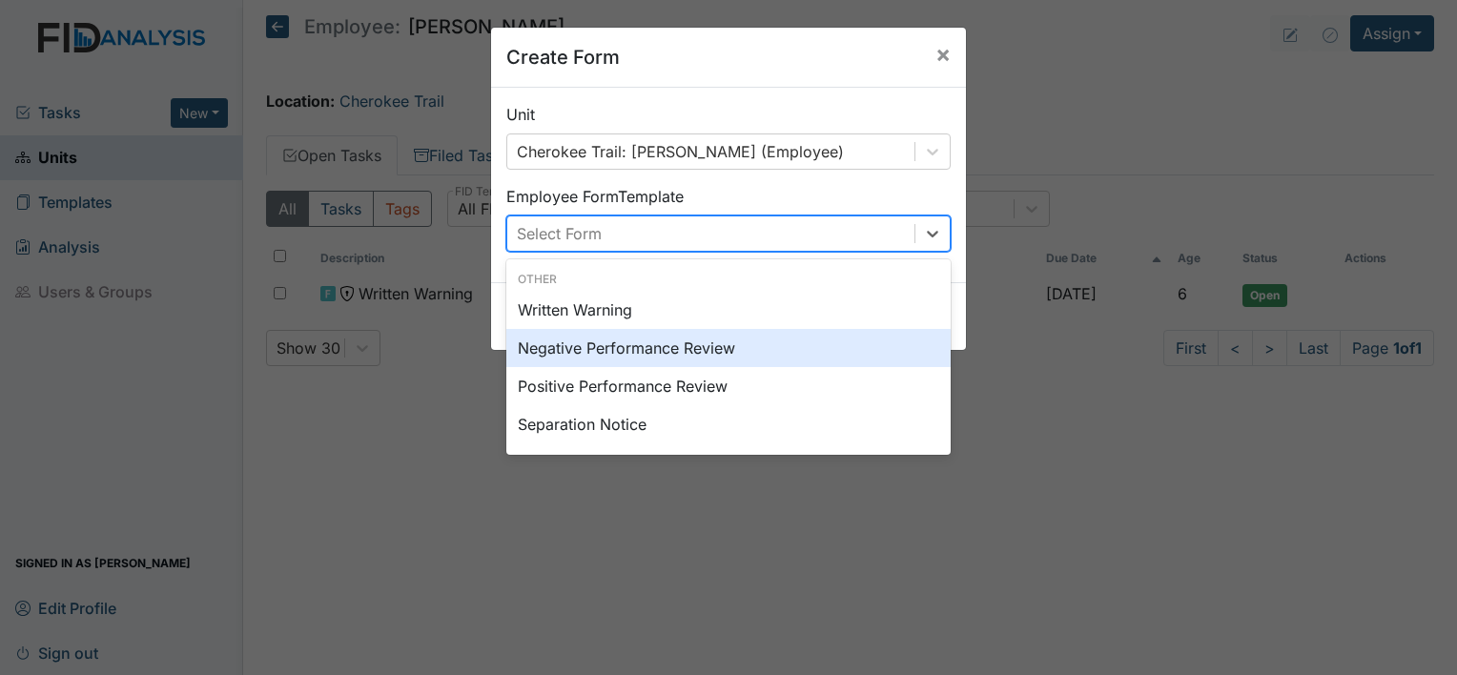
click at [631, 355] on div "Negative Performance Review" at bounding box center [728, 348] width 444 height 38
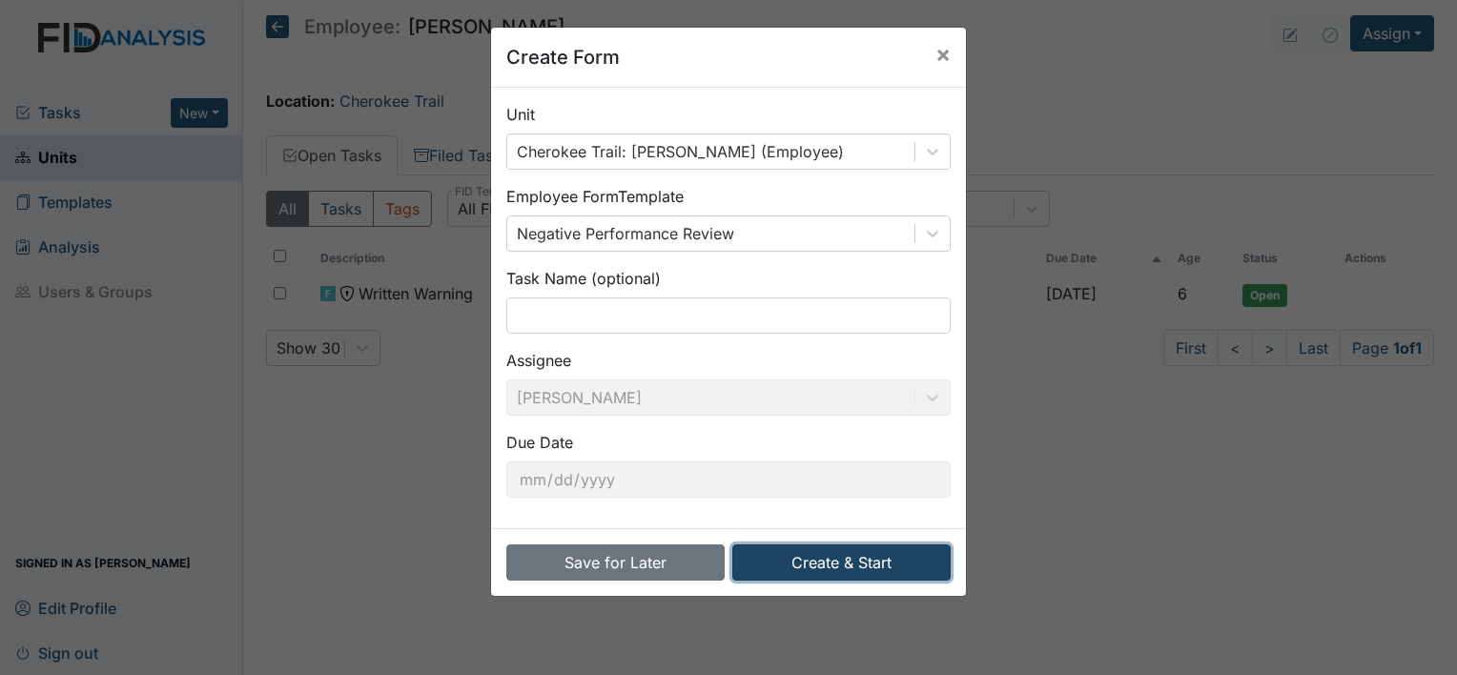
click at [743, 568] on button "Create & Start" at bounding box center [841, 563] width 218 height 36
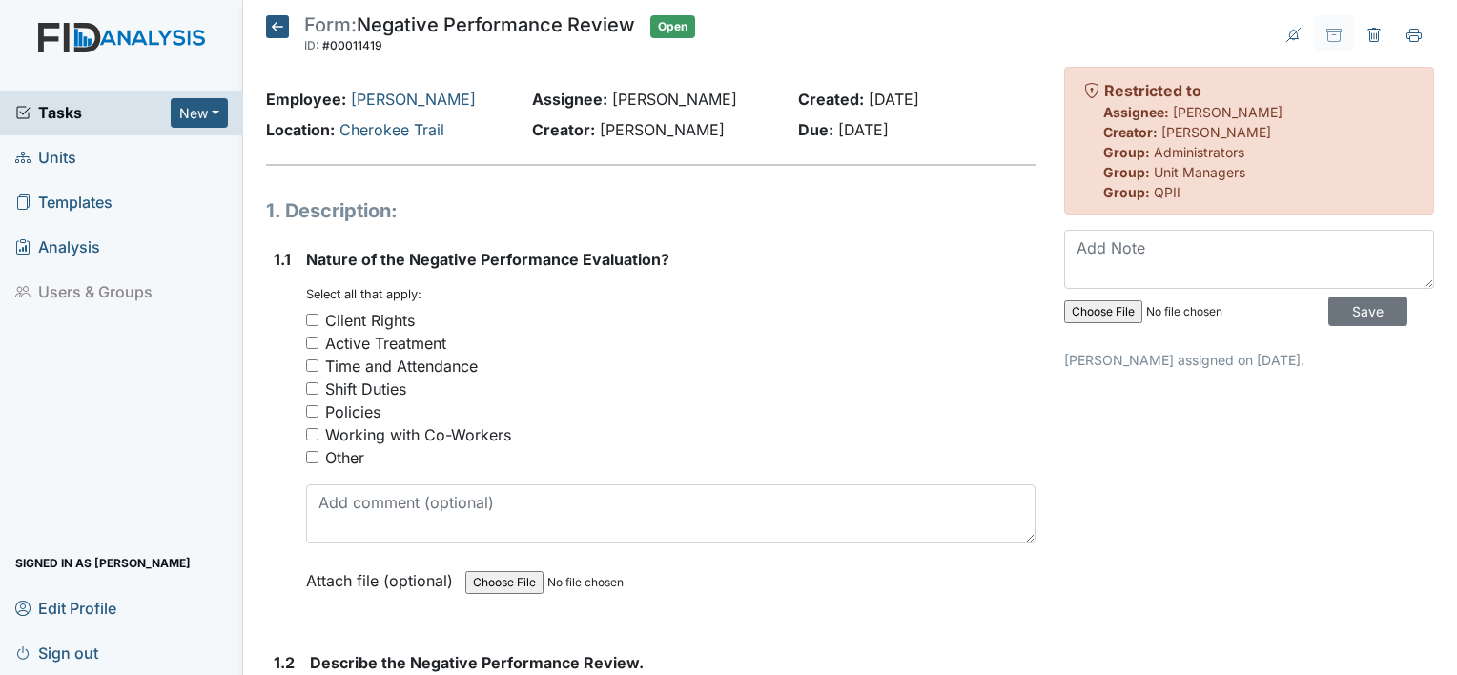
click at [310, 366] on input "Time and Attendance" at bounding box center [312, 366] width 12 height 12
checkbox input "true"
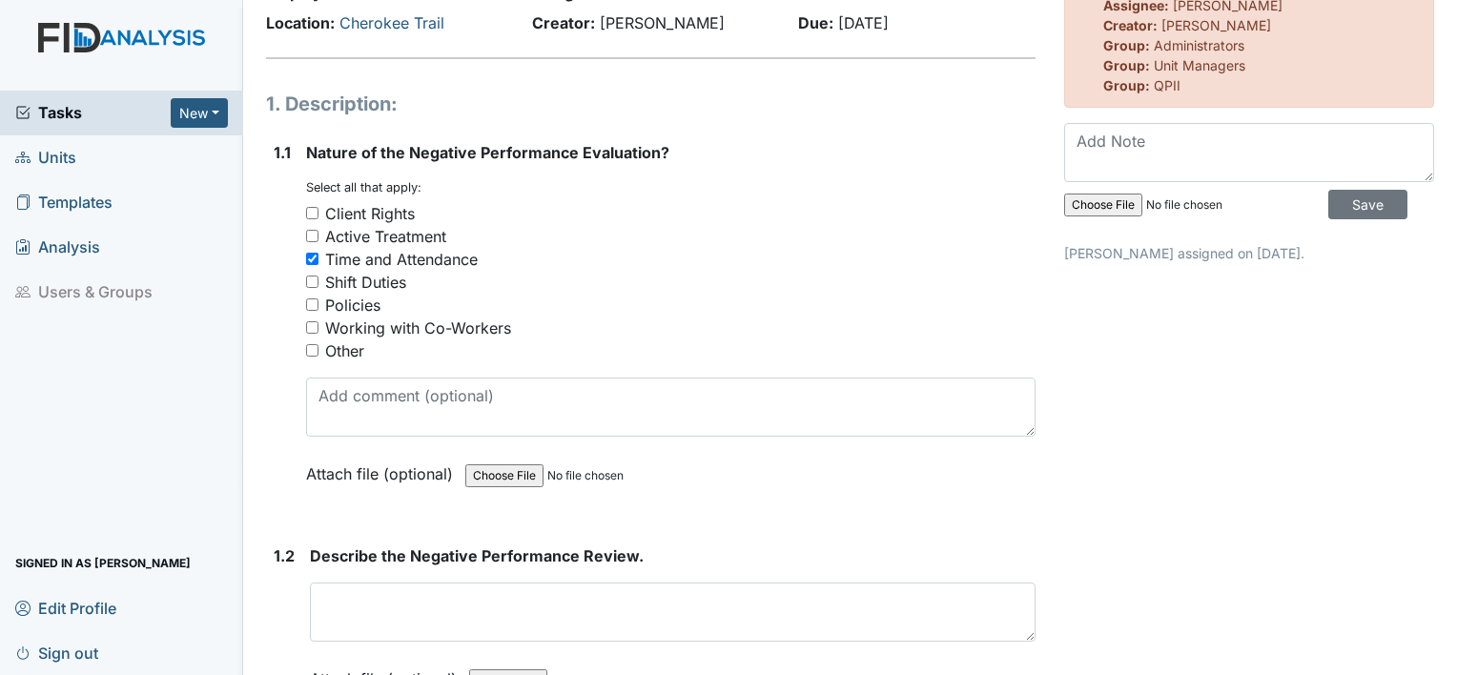
scroll to position [95, 0]
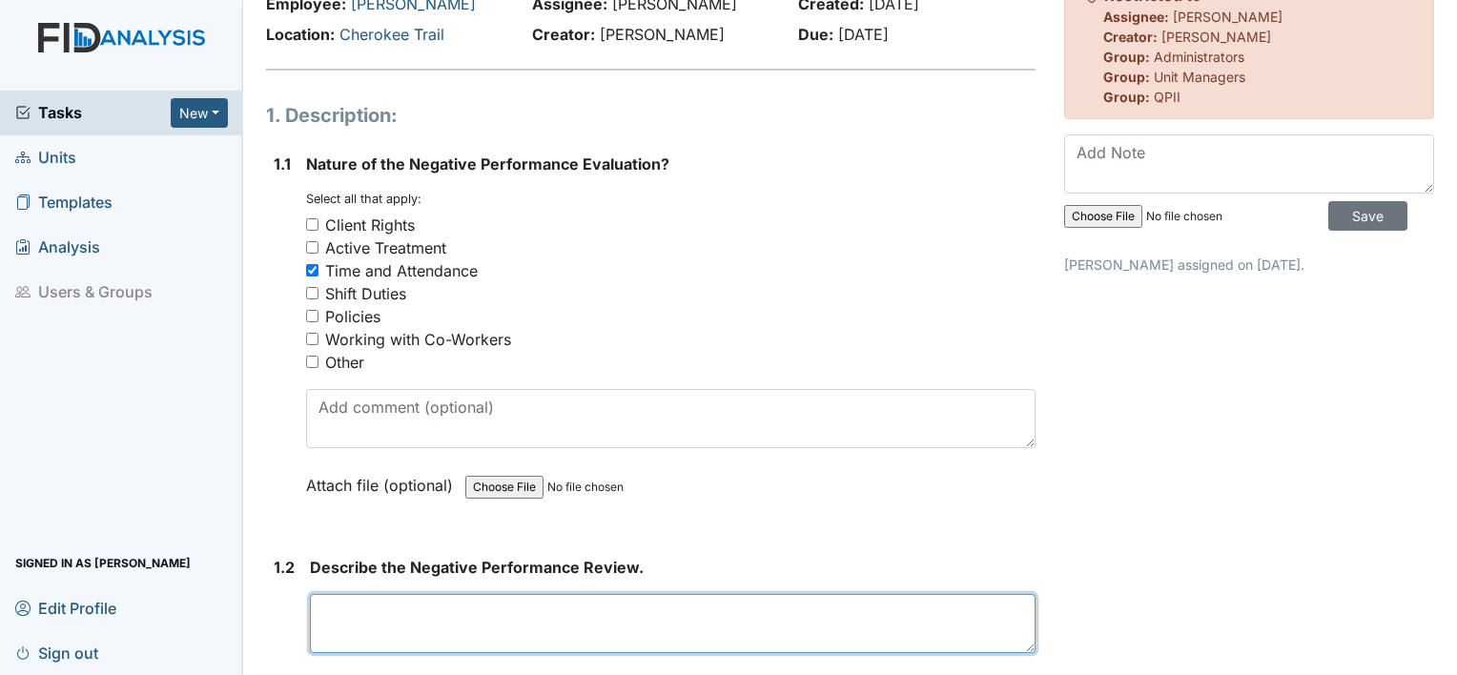
click at [332, 613] on textarea at bounding box center [673, 623] width 726 height 59
type textarea "C"
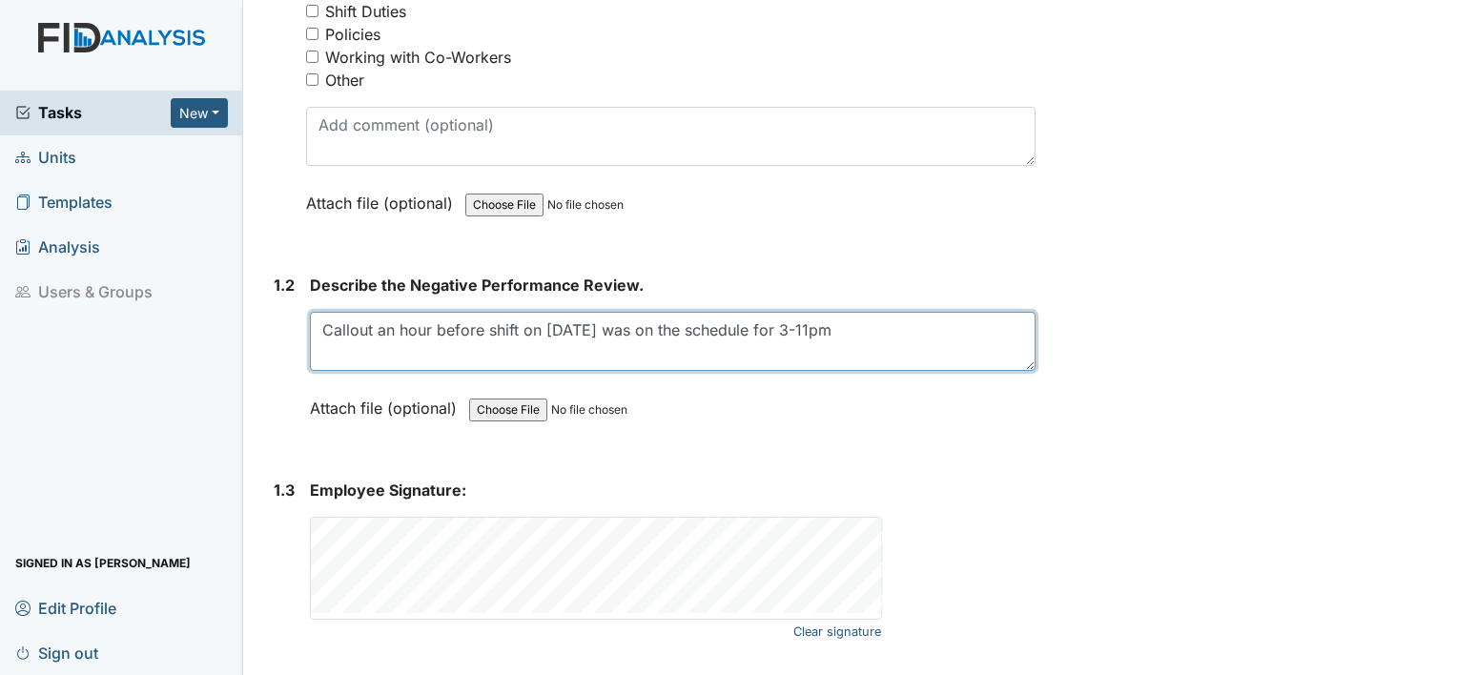
scroll to position [381, 0]
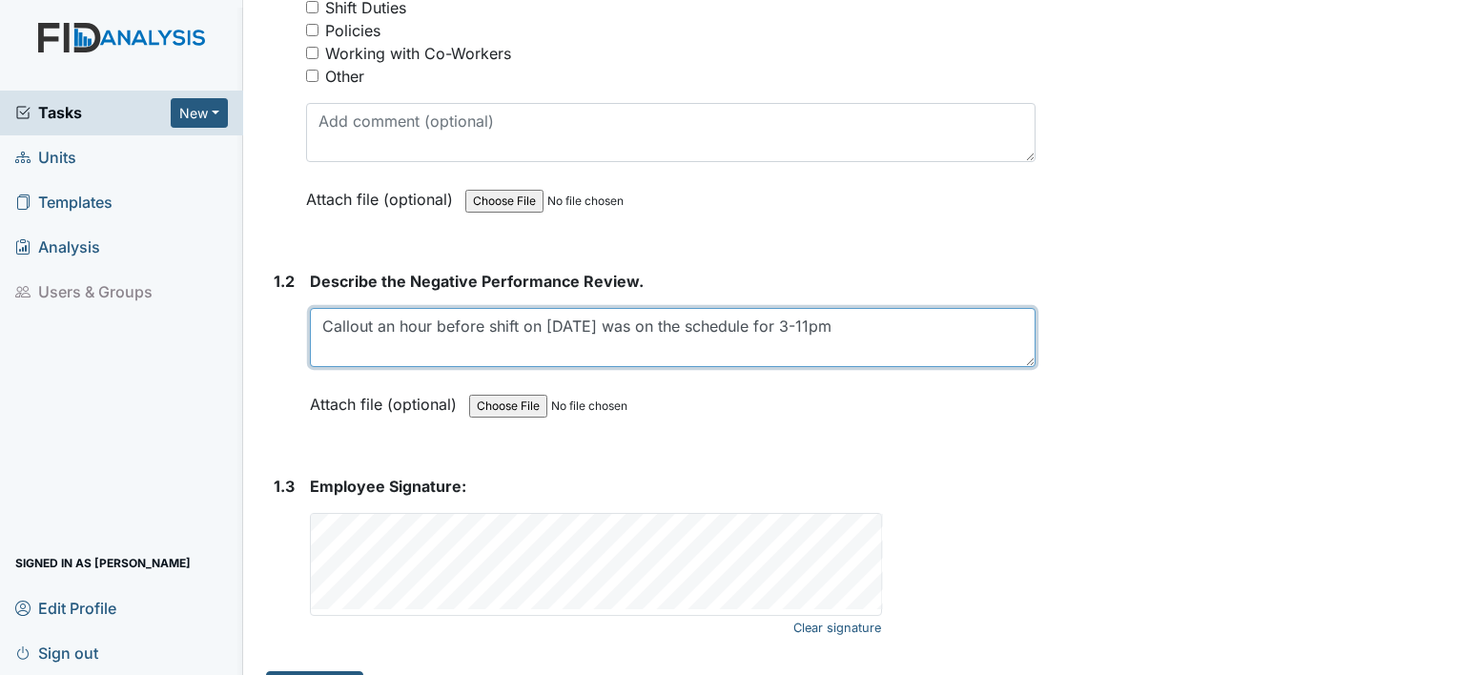
type textarea "Callout an hour before shift on 8/10/2025 was on the schedule for 3-11pm"
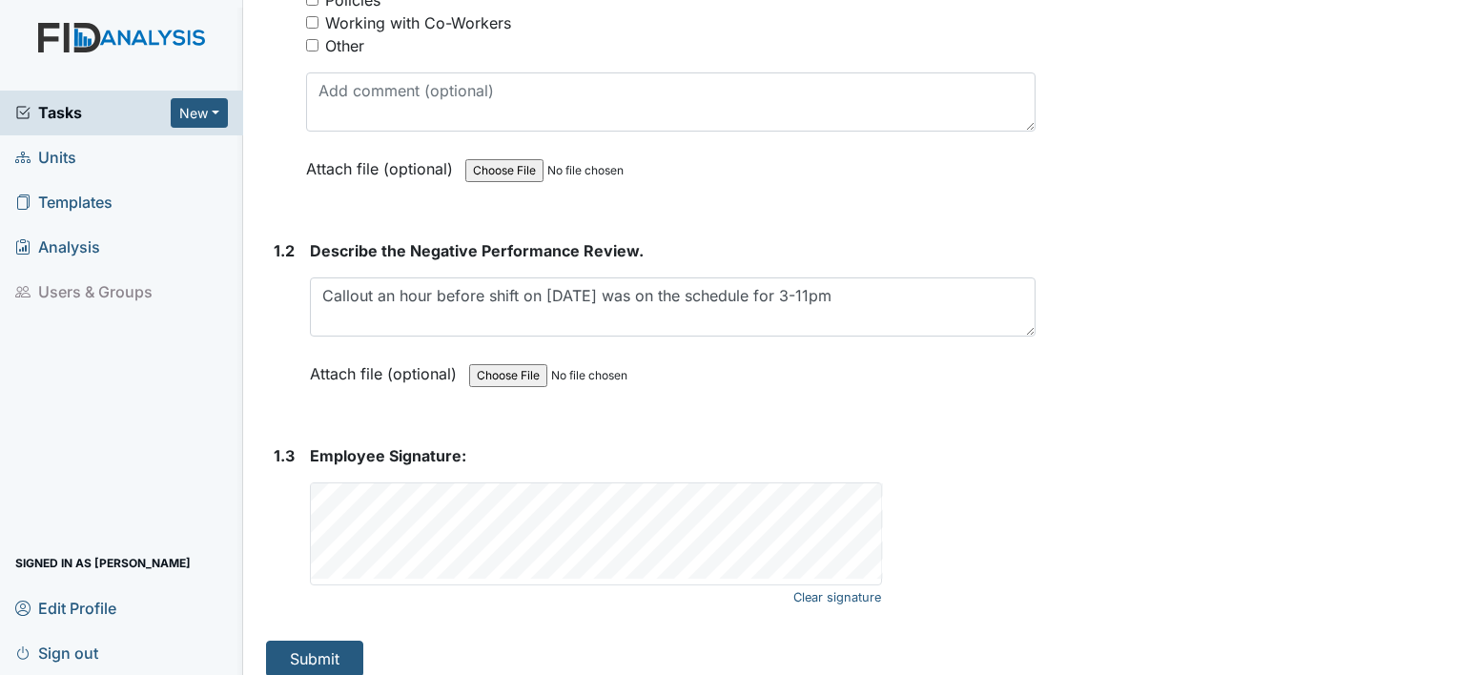
scroll to position [427, 0]
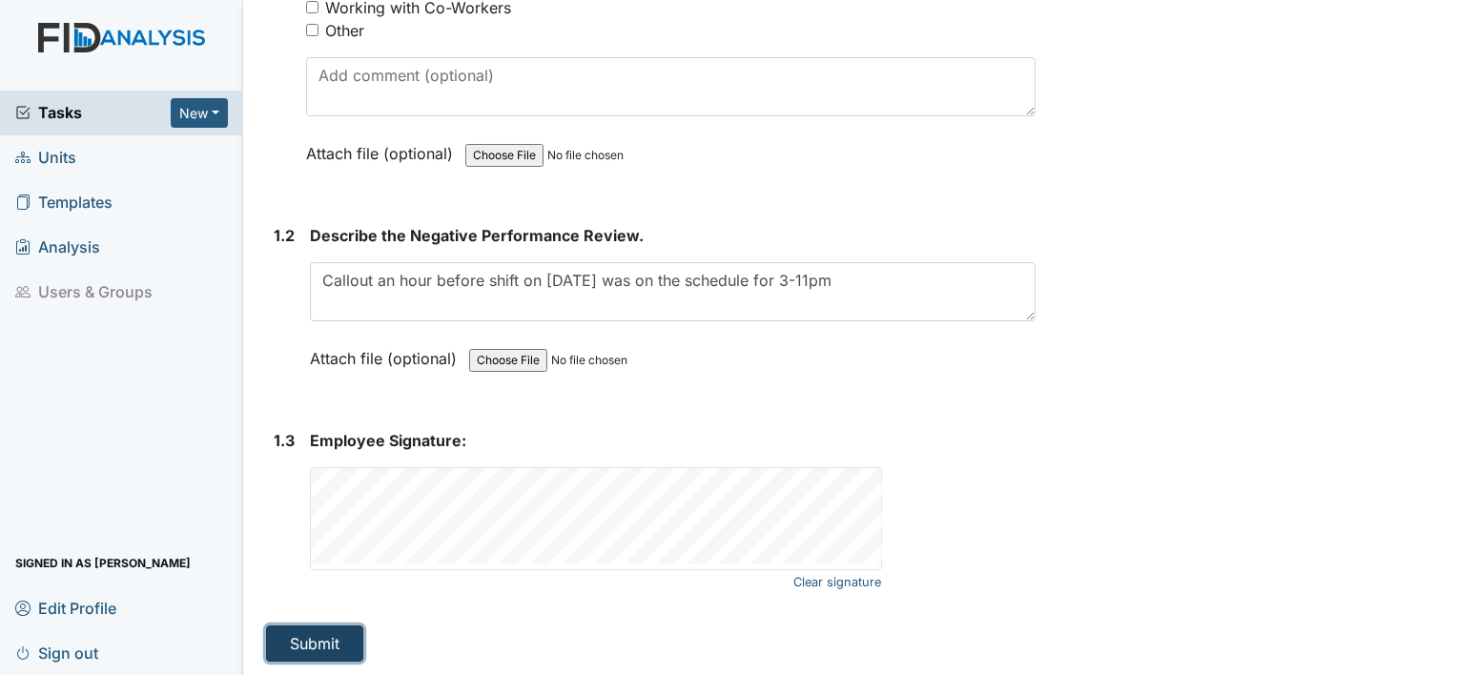
click at [317, 639] on button "Submit" at bounding box center [314, 644] width 97 height 36
click at [321, 652] on button "Submit" at bounding box center [314, 644] width 97 height 36
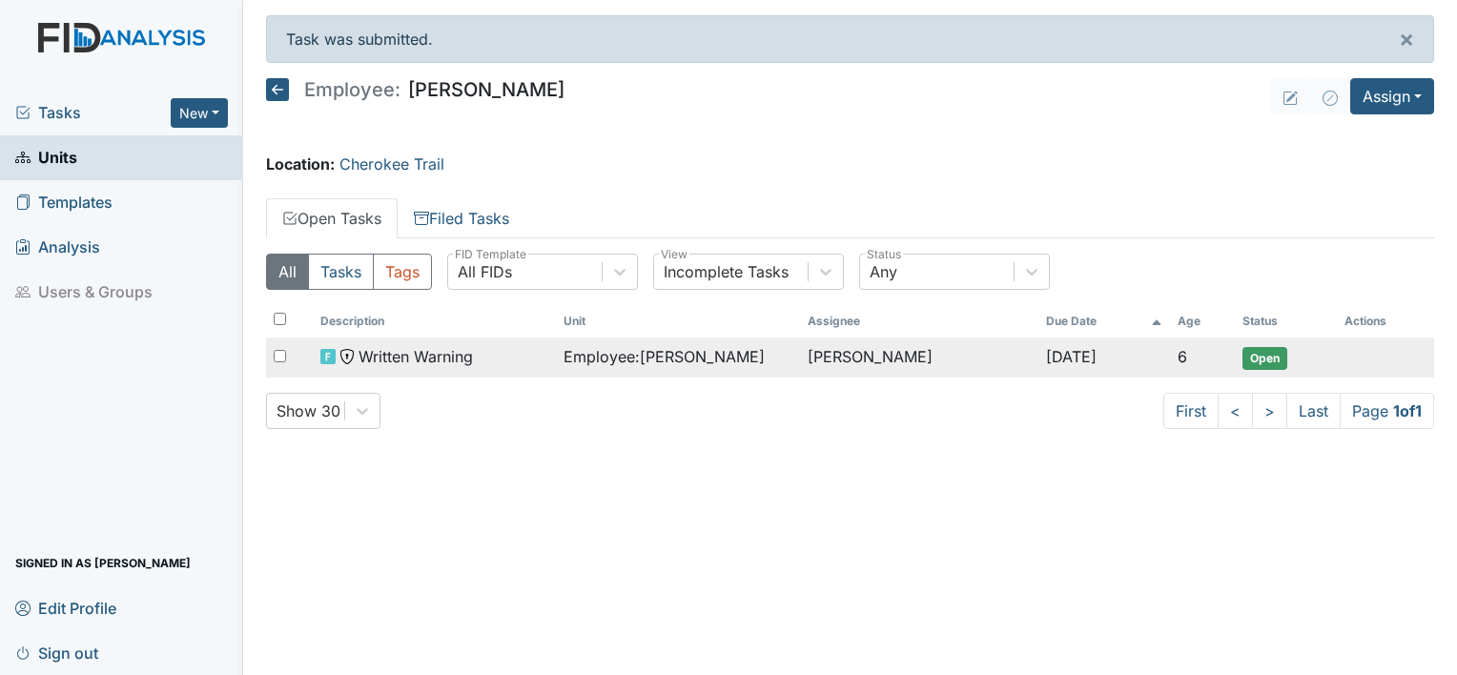
click at [702, 366] on td "Employee : Massie, Daryl" at bounding box center [677, 358] width 243 height 40
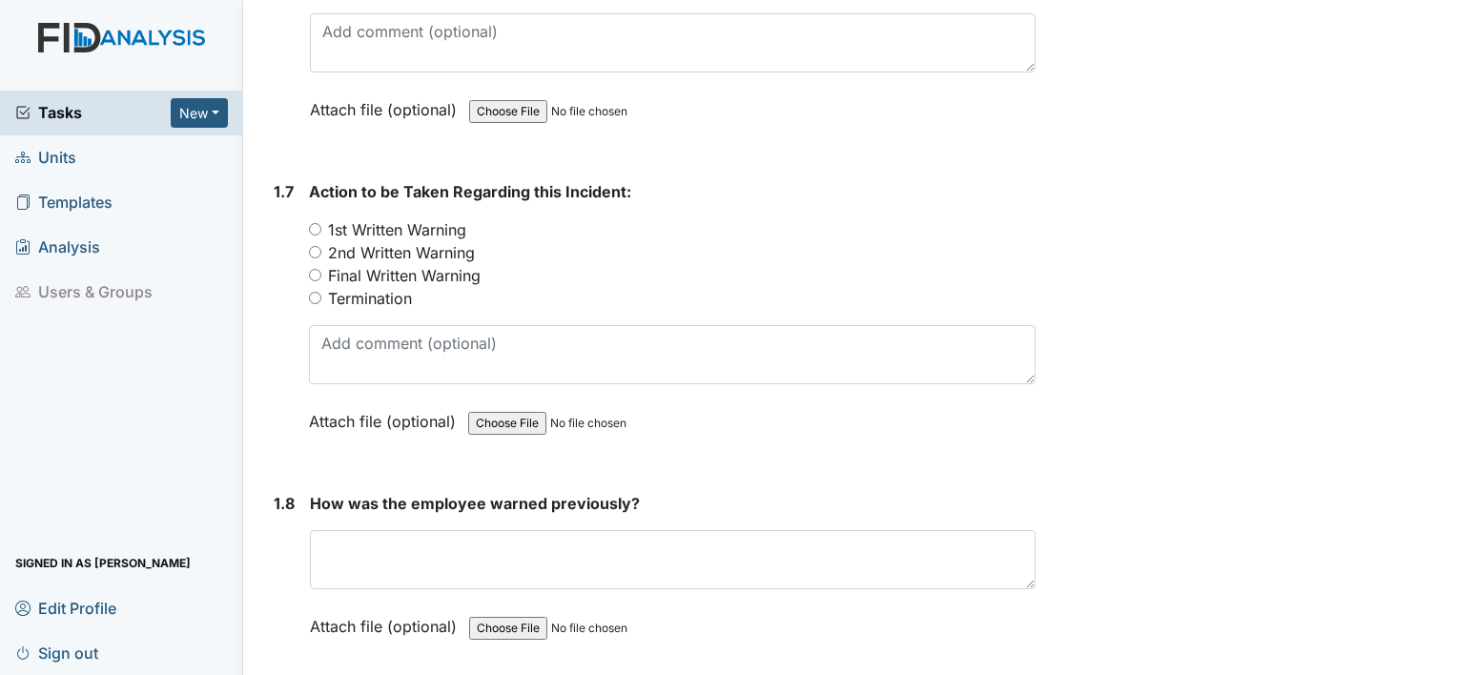
scroll to position [1907, 0]
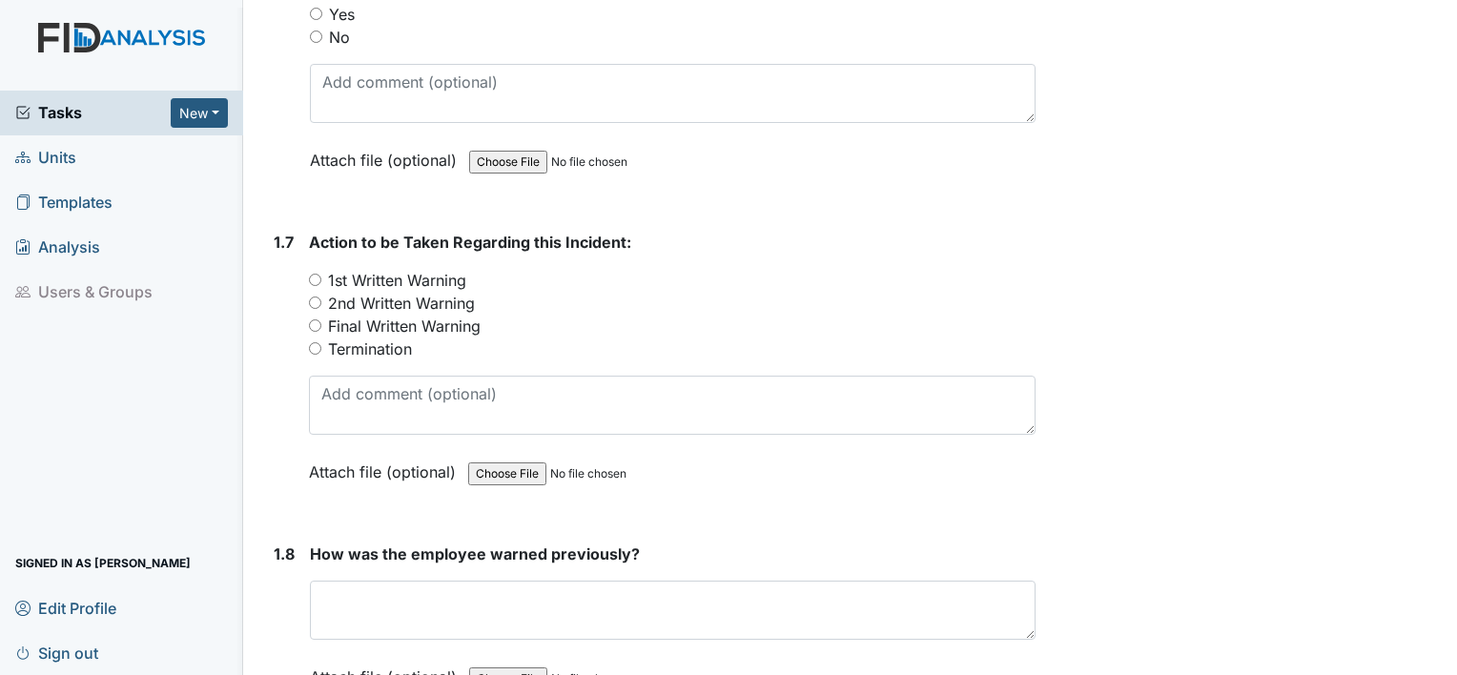
click at [309, 274] on input "1st Written Warning" at bounding box center [315, 280] width 12 height 12
radio input "true"
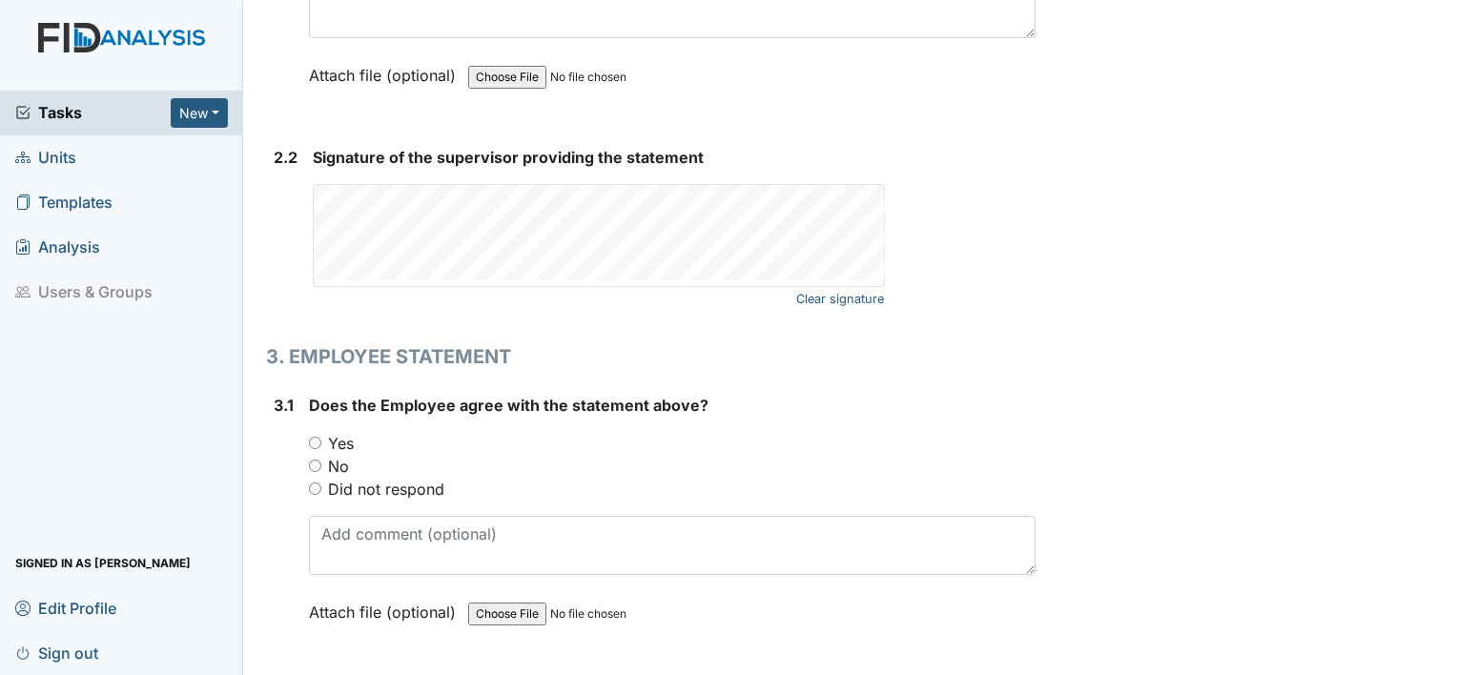
scroll to position [2956, 0]
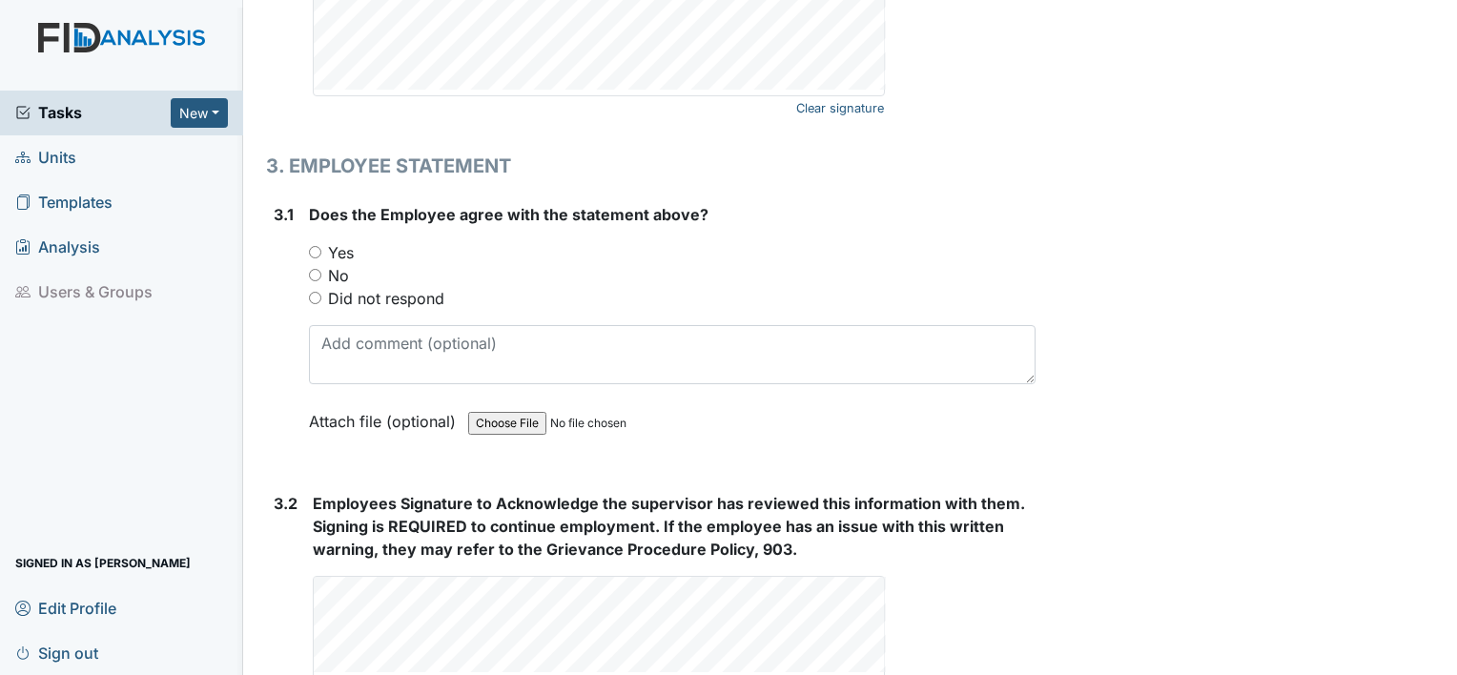
click at [317, 241] on div "Yes" at bounding box center [672, 252] width 727 height 23
click at [315, 247] on input "Yes" at bounding box center [315, 252] width 12 height 12
radio input "true"
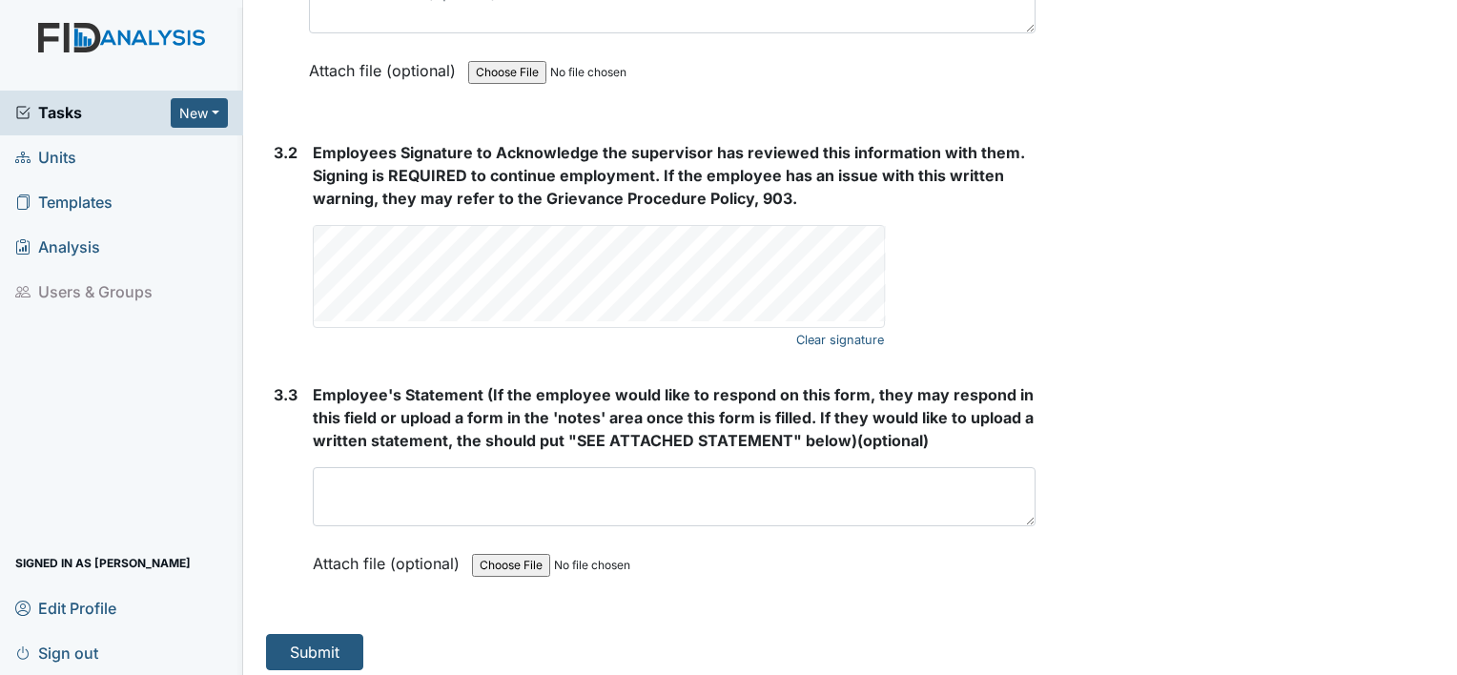
scroll to position [3117, 0]
